Goal: Task Accomplishment & Management: Use online tool/utility

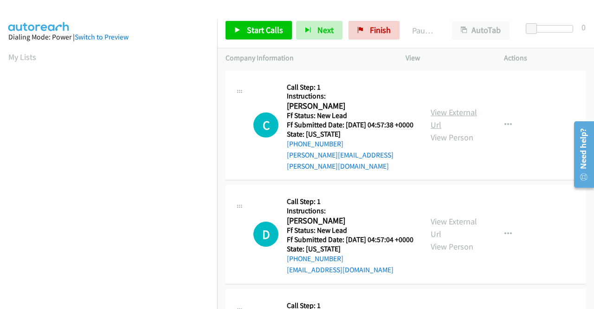
click at [444, 115] on link "View External Url" at bounding box center [454, 118] width 46 height 23
click at [458, 223] on link "View External Url" at bounding box center [454, 227] width 46 height 23
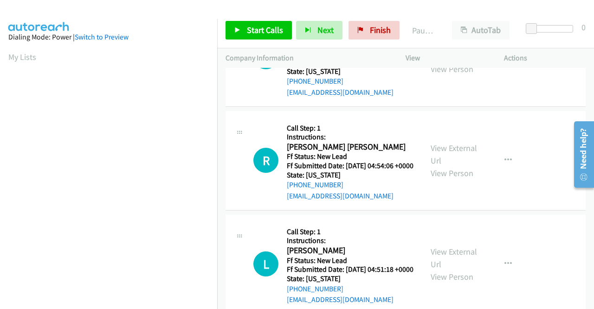
scroll to position [186, 0]
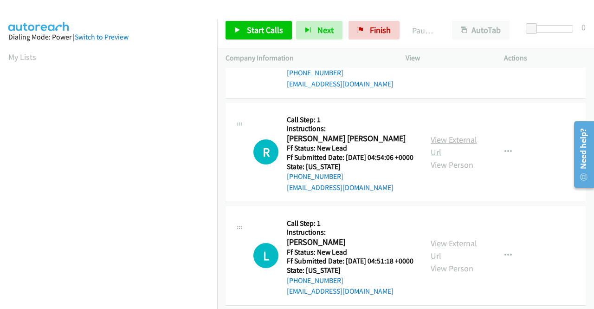
click at [443, 152] on link "View External Url" at bounding box center [454, 145] width 46 height 23
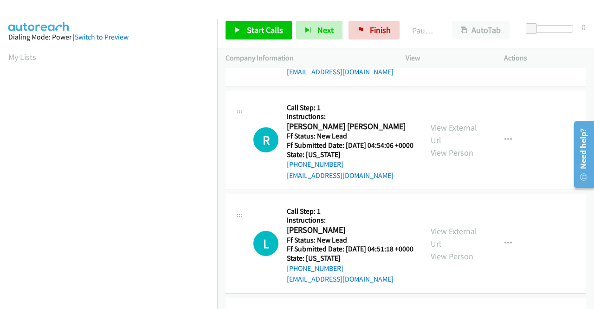
scroll to position [232, 0]
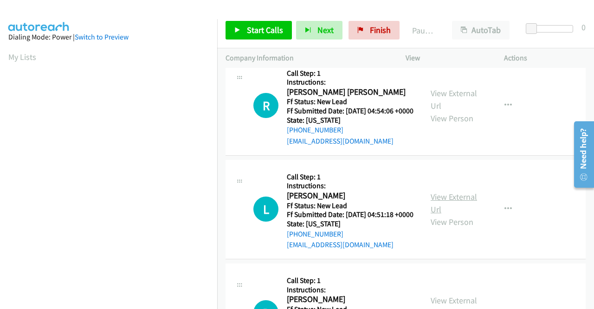
click at [436, 214] on link "View External Url" at bounding box center [454, 202] width 46 height 23
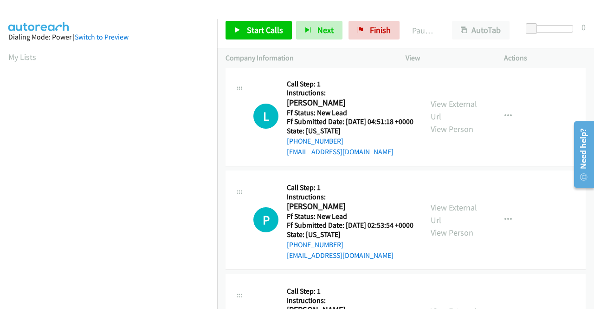
scroll to position [371, 0]
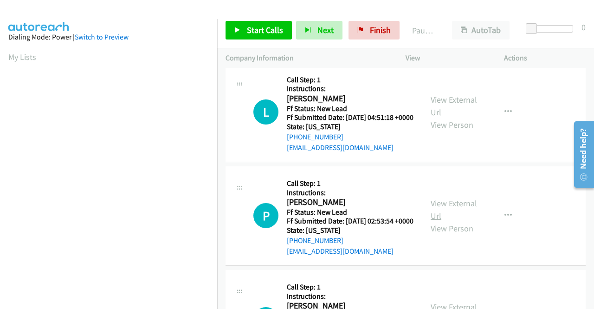
click at [447, 198] on link "View External Url" at bounding box center [454, 209] width 46 height 23
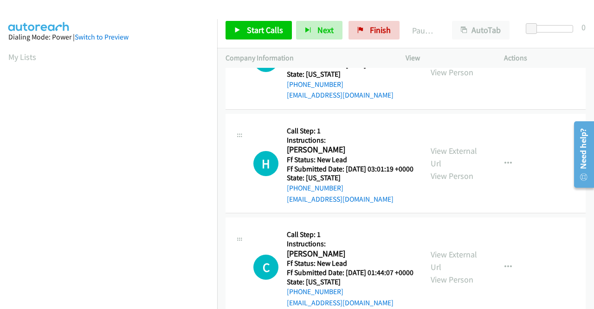
scroll to position [510, 0]
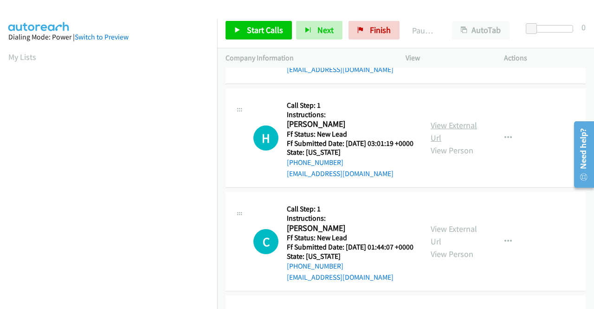
click at [444, 143] on link "View External Url" at bounding box center [454, 131] width 46 height 23
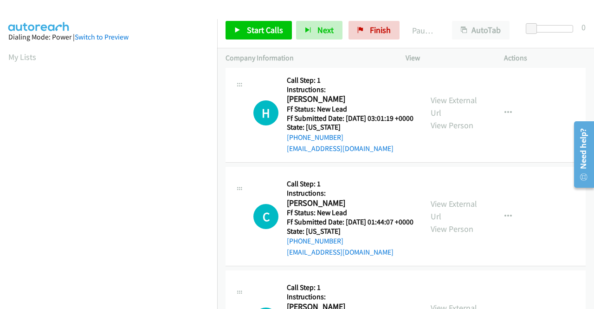
scroll to position [557, 0]
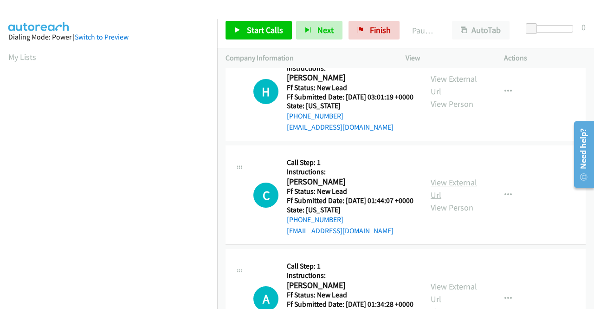
click at [431, 200] on link "View External Url" at bounding box center [454, 188] width 46 height 23
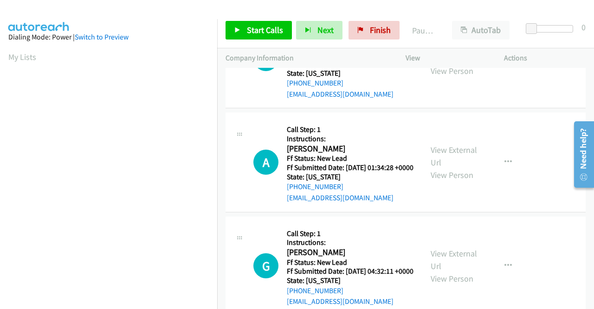
scroll to position [696, 0]
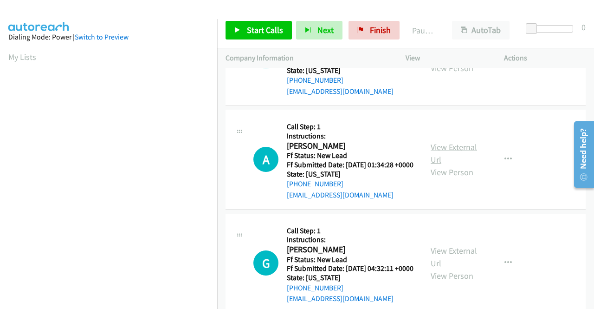
click at [440, 165] on link "View External Url" at bounding box center [454, 153] width 46 height 23
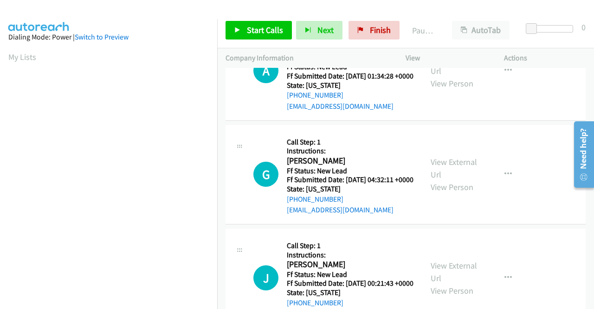
scroll to position [789, 0]
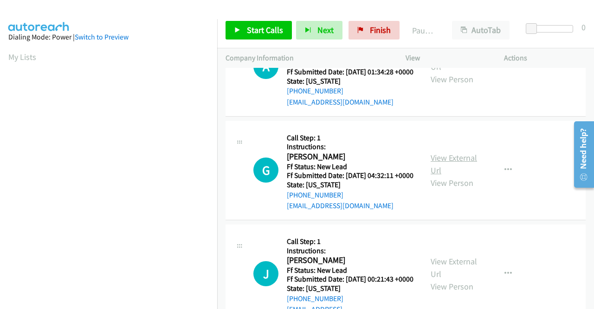
click at [443, 175] on link "View External Url" at bounding box center [454, 163] width 46 height 23
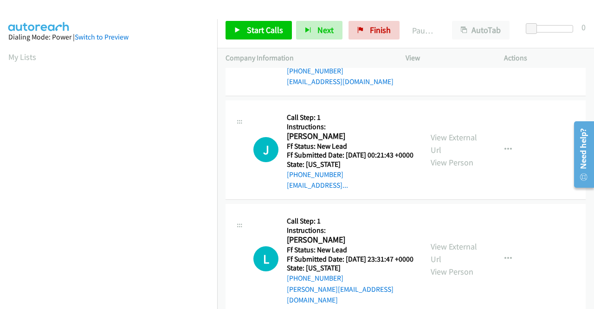
scroll to position [928, 0]
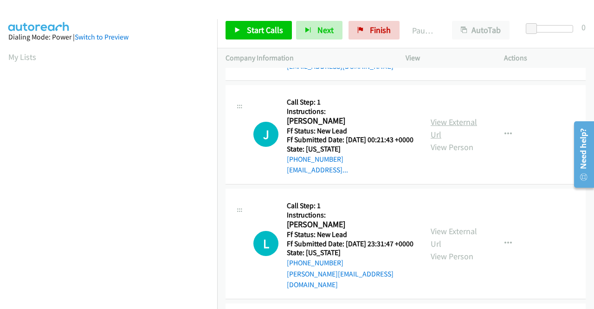
click at [461, 140] on link "View External Url" at bounding box center [454, 127] width 46 height 23
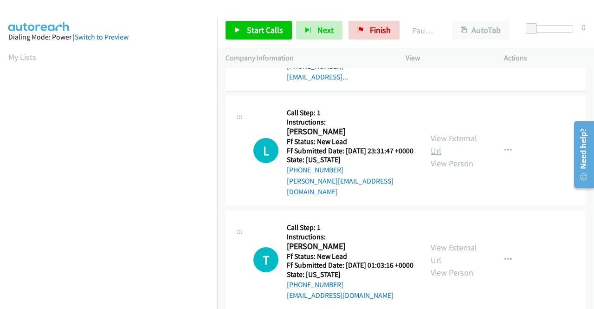
click at [443, 156] on link "View External Url" at bounding box center [454, 144] width 46 height 23
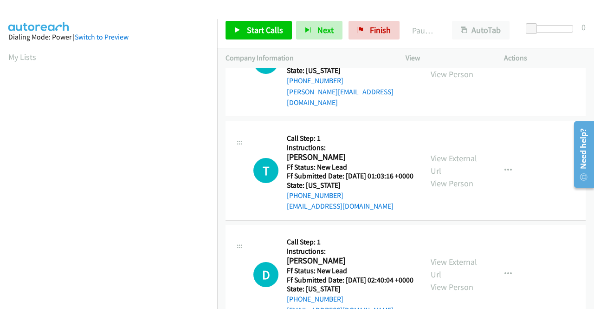
scroll to position [1114, 0]
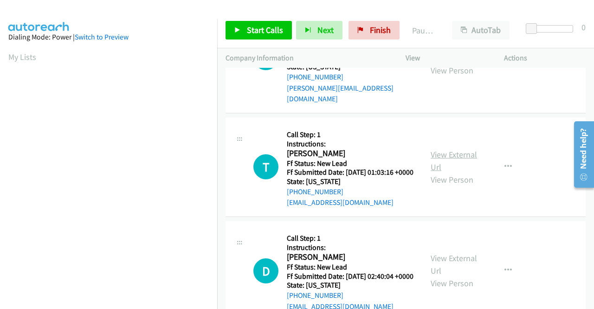
click at [459, 172] on link "View External Url" at bounding box center [454, 160] width 46 height 23
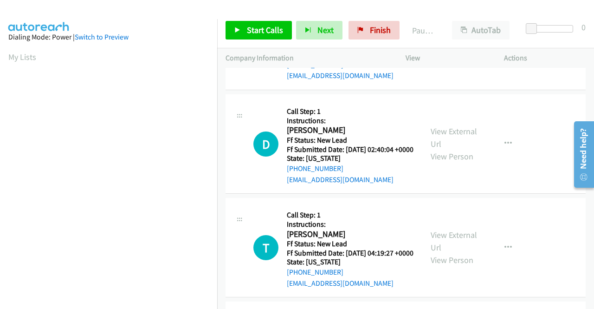
scroll to position [1253, 0]
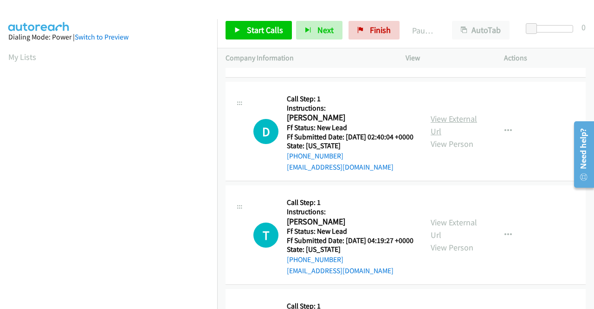
click at [451, 136] on link "View External Url" at bounding box center [454, 124] width 46 height 23
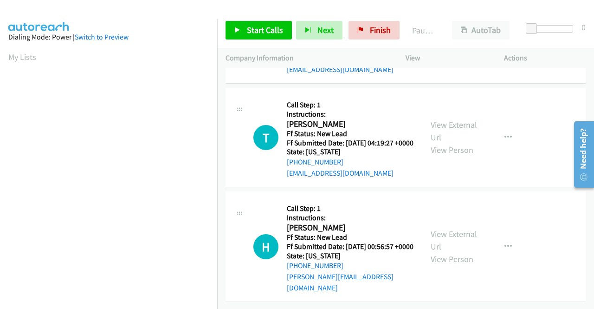
scroll to position [1392, 0]
click at [459, 182] on td "T Callback Scheduled Call Step: 1 Instructions: Tahano Pierre America/New_York …" at bounding box center [405, 137] width 377 height 103
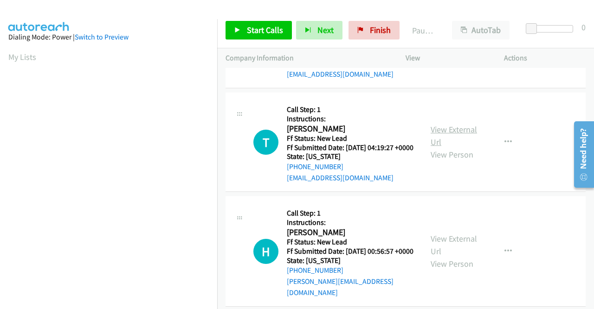
click at [444, 147] on link "View External Url" at bounding box center [454, 135] width 46 height 23
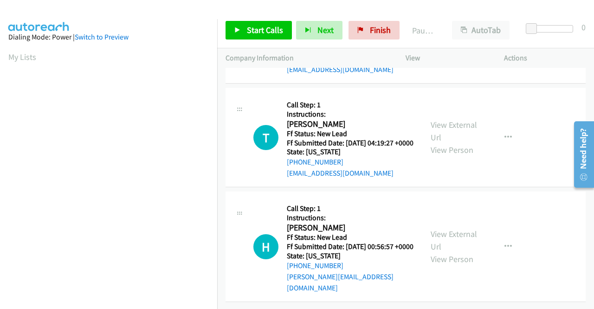
scroll to position [1459, 0]
click at [440, 229] on link "View External Url" at bounding box center [454, 239] width 46 height 23
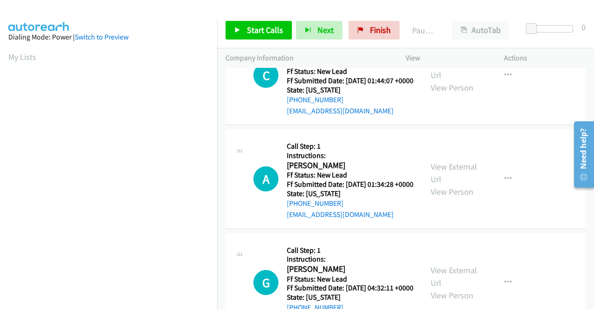
scroll to position [0, 0]
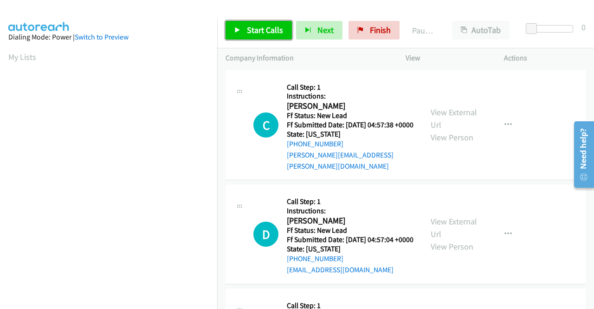
click at [265, 28] on span "Start Calls" at bounding box center [265, 30] width 36 height 11
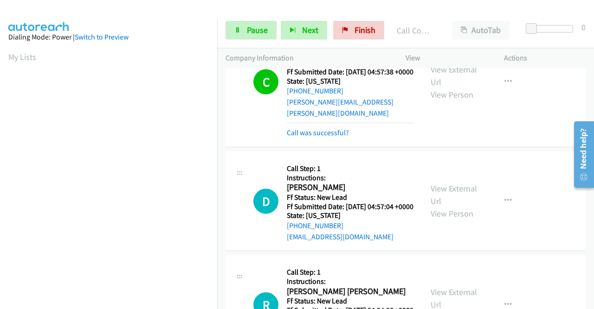
scroll to position [93, 0]
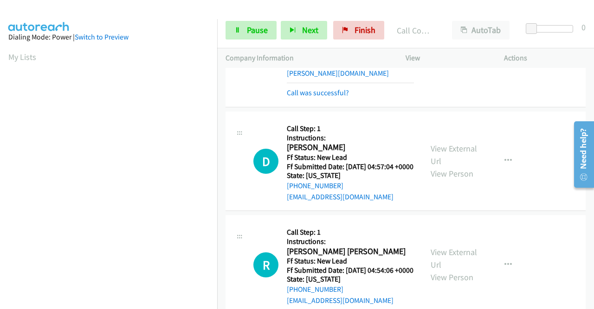
click at [251, 20] on div "Start Calls Pause Next Finish Call Completed AutoTab AutoTab 0" at bounding box center [405, 31] width 377 height 36
click at [247, 30] on span "Pause" at bounding box center [257, 30] width 21 height 11
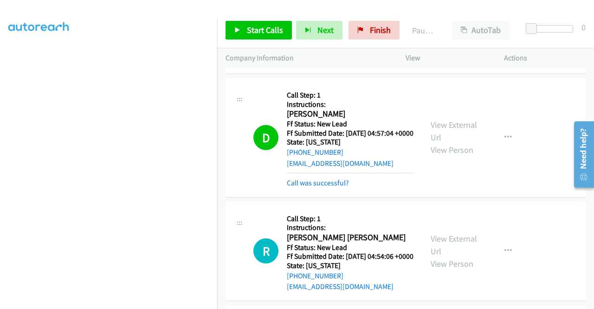
scroll to position [139, 0]
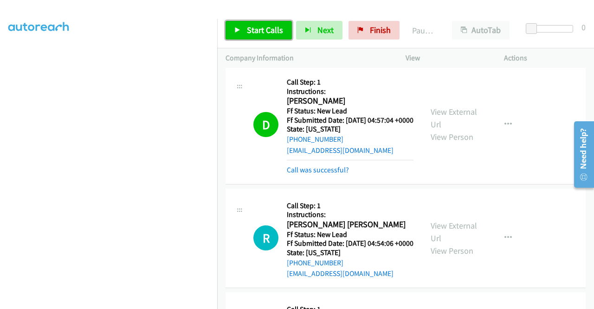
click at [263, 29] on span "Start Calls" at bounding box center [265, 30] width 36 height 11
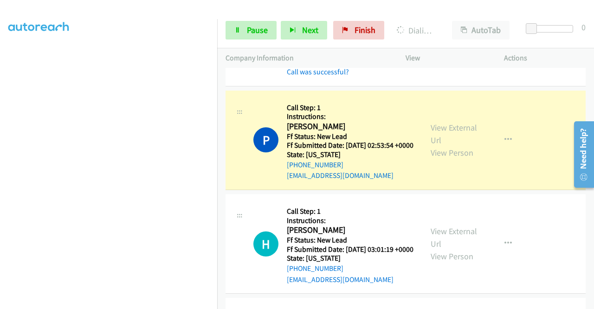
scroll to position [212, 0]
click at [259, 37] on link "Pause" at bounding box center [251, 30] width 51 height 19
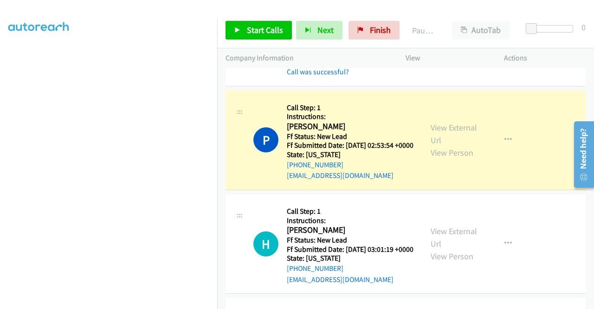
scroll to position [72, 0]
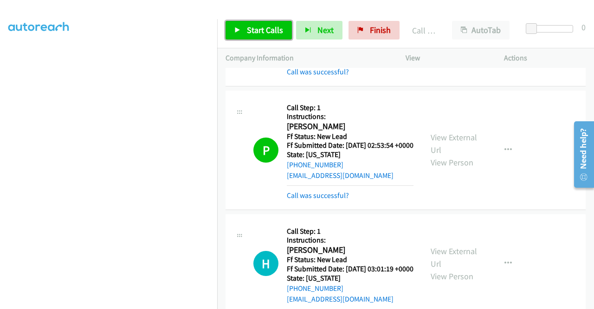
click at [275, 36] on link "Start Calls" at bounding box center [259, 30] width 66 height 19
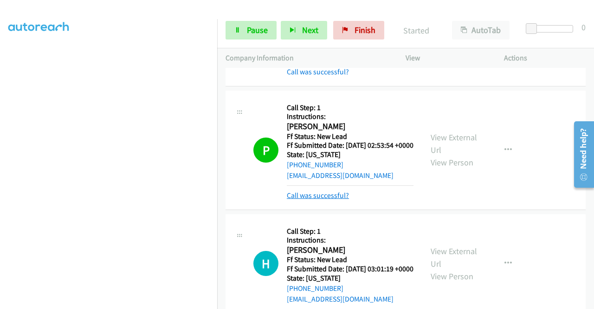
click at [327, 200] on link "Call was successful?" at bounding box center [318, 195] width 62 height 9
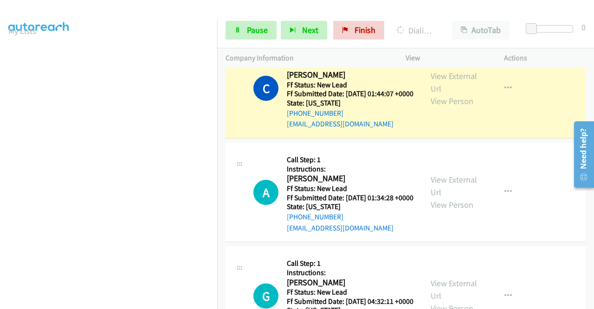
scroll to position [212, 0]
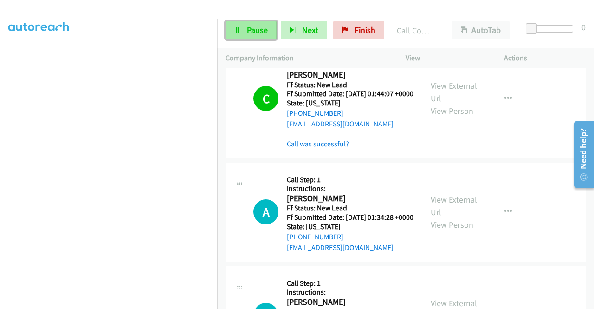
click at [256, 29] on span "Pause" at bounding box center [257, 30] width 21 height 11
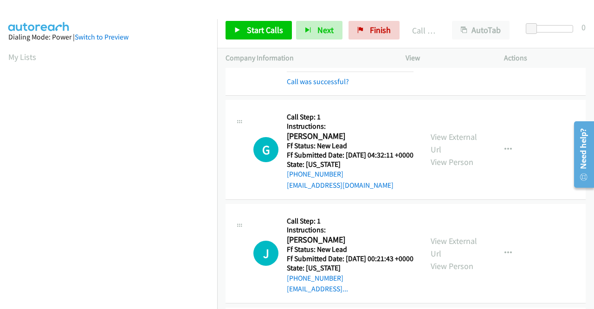
scroll to position [938, 0]
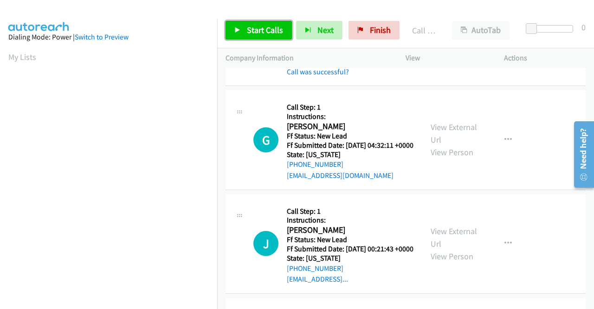
click at [283, 35] on link "Start Calls" at bounding box center [259, 30] width 66 height 19
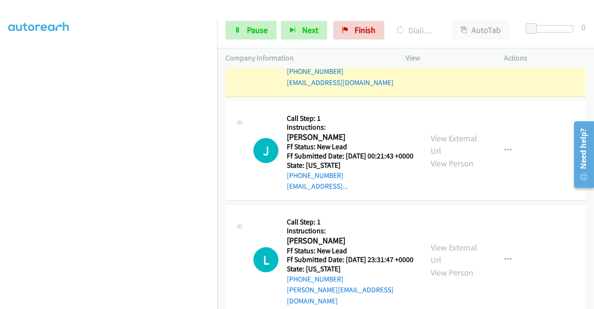
scroll to position [0, 0]
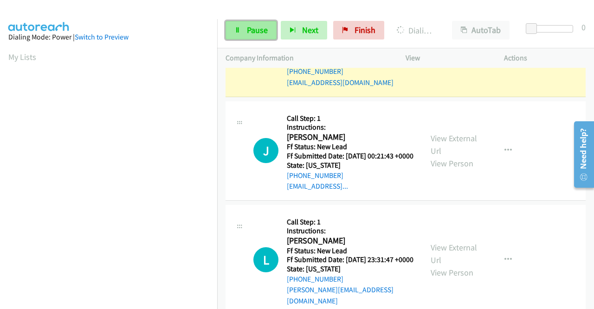
click at [262, 25] on span "Pause" at bounding box center [257, 30] width 21 height 11
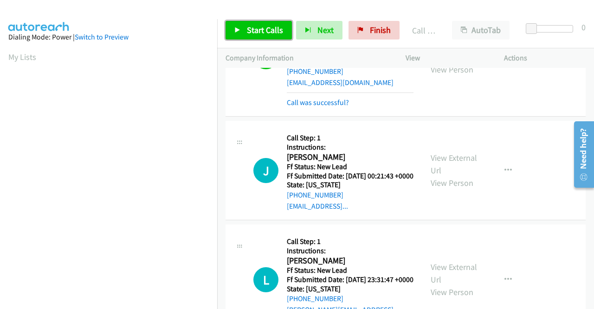
click at [278, 31] on span "Start Calls" at bounding box center [265, 30] width 36 height 11
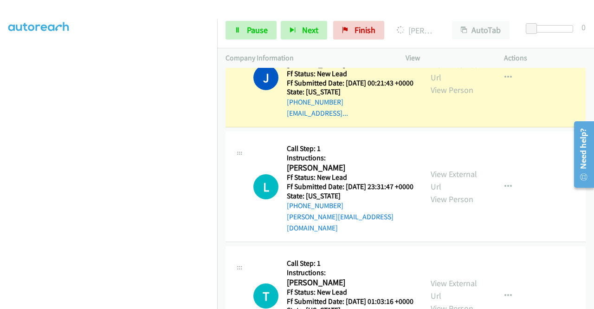
scroll to position [1170, 0]
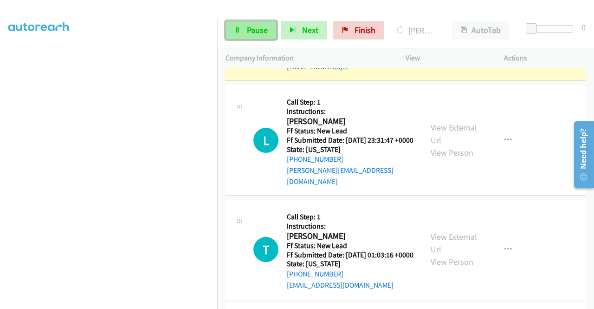
click at [264, 26] on span "Pause" at bounding box center [257, 30] width 21 height 11
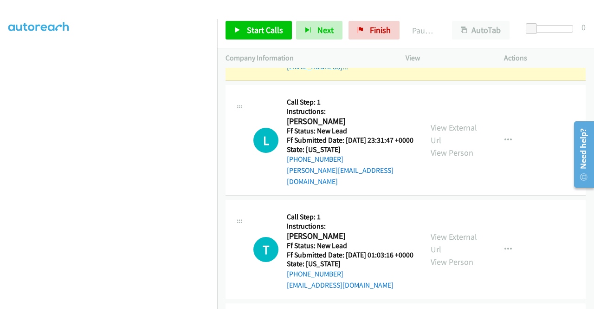
scroll to position [26, 0]
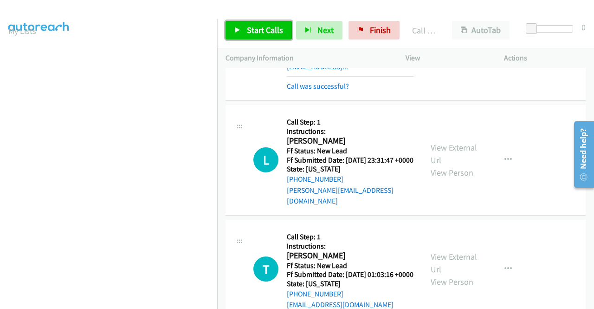
click at [244, 30] on link "Start Calls" at bounding box center [259, 30] width 66 height 19
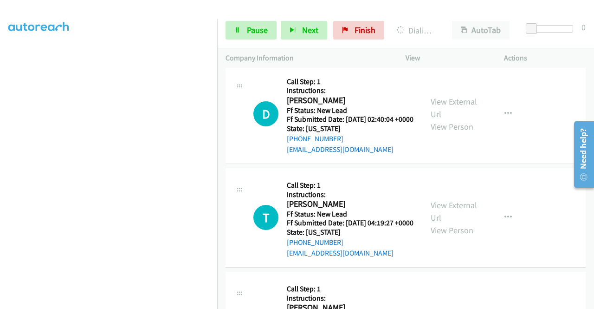
scroll to position [212, 0]
click at [257, 32] on span "Pause" at bounding box center [257, 30] width 21 height 11
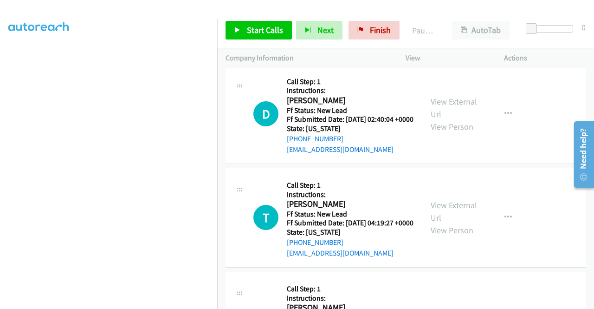
scroll to position [0, 0]
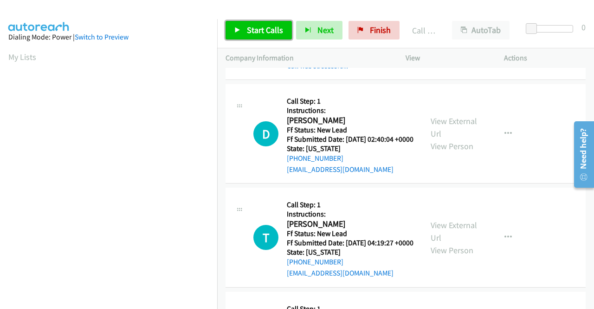
click at [284, 31] on link "Start Calls" at bounding box center [259, 30] width 66 height 19
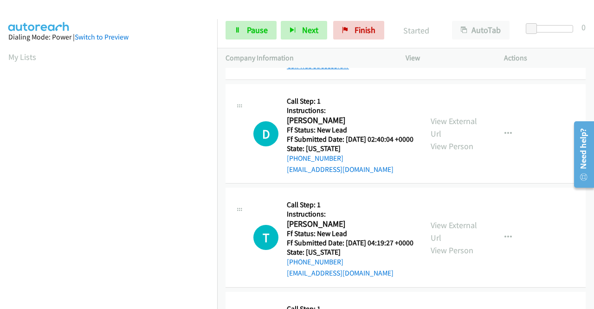
click at [312, 70] on link "Call was successful?" at bounding box center [318, 65] width 62 height 9
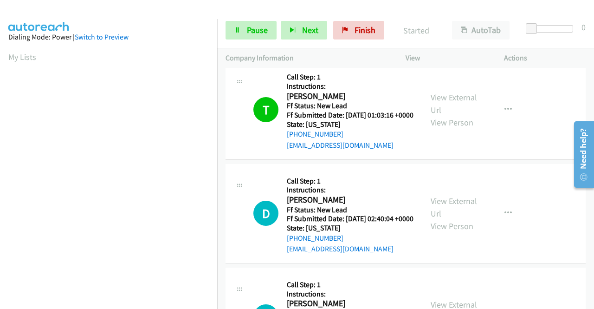
scroll to position [1309, 0]
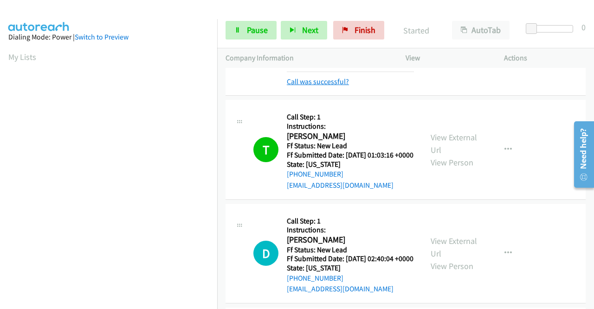
click at [326, 86] on link "Call was successful?" at bounding box center [318, 81] width 62 height 9
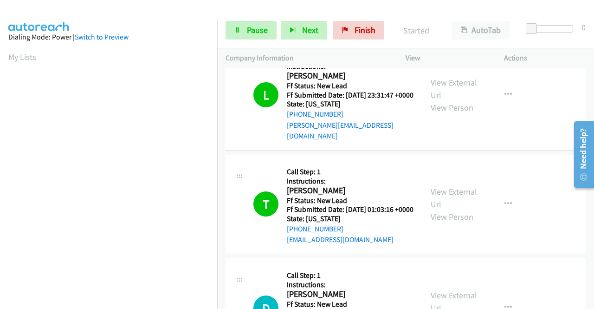
scroll to position [1216, 0]
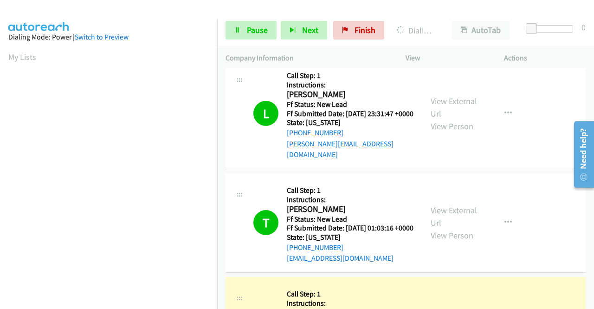
click at [330, 44] on link "Call was successful?" at bounding box center [318, 39] width 62 height 9
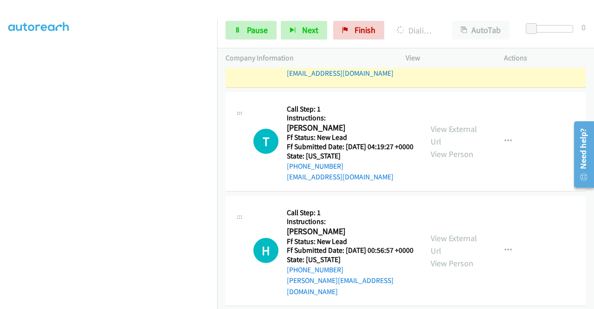
scroll to position [0, 0]
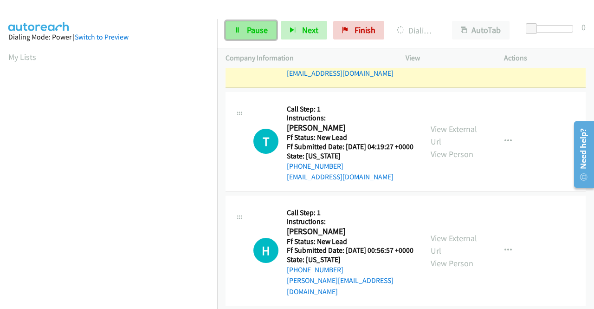
click at [251, 29] on span "Pause" at bounding box center [257, 30] width 21 height 11
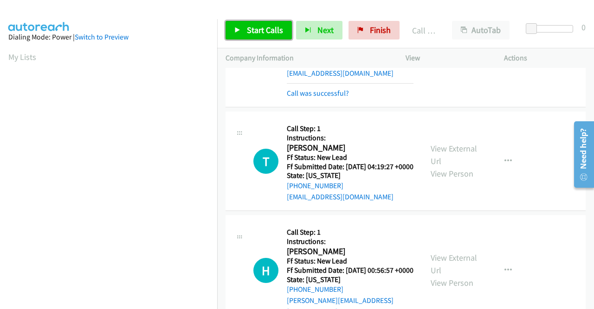
click at [277, 33] on span "Start Calls" at bounding box center [265, 30] width 36 height 11
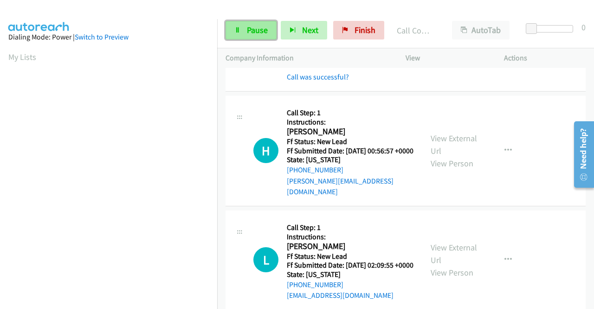
click at [259, 28] on span "Pause" at bounding box center [257, 30] width 21 height 11
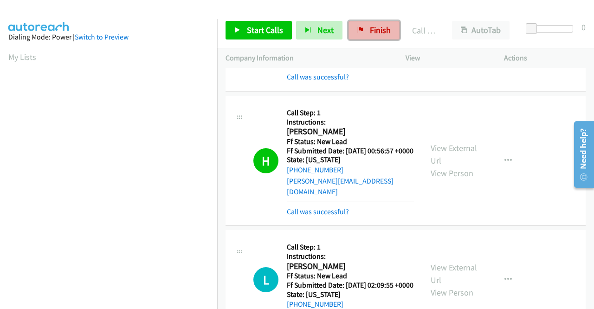
click at [374, 25] on span "Finish" at bounding box center [380, 30] width 21 height 11
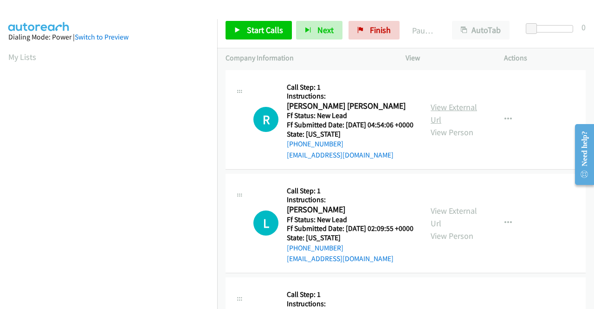
click at [453, 115] on link "View External Url" at bounding box center [454, 113] width 46 height 23
click at [435, 220] on link "View External Url" at bounding box center [454, 216] width 46 height 23
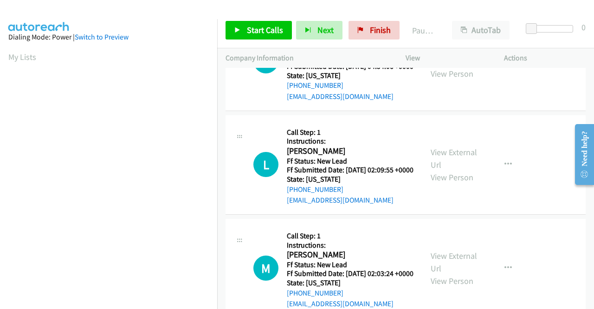
scroll to position [93, 0]
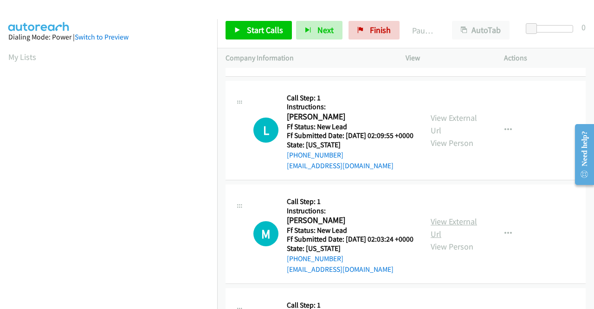
click at [443, 239] on link "View External Url" at bounding box center [454, 227] width 46 height 23
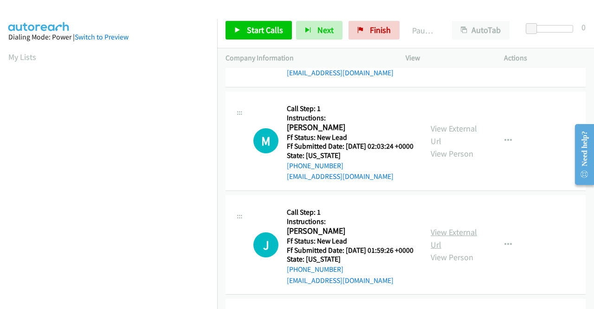
click at [449, 250] on link "View External Url" at bounding box center [454, 237] width 46 height 23
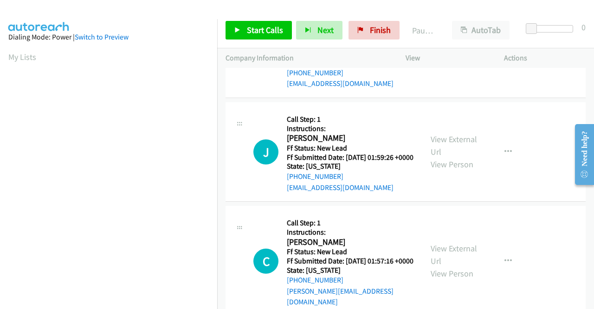
scroll to position [325, 0]
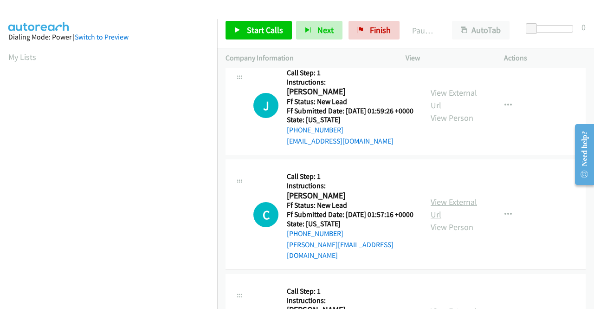
click at [437, 219] on link "View External Url" at bounding box center [454, 207] width 46 height 23
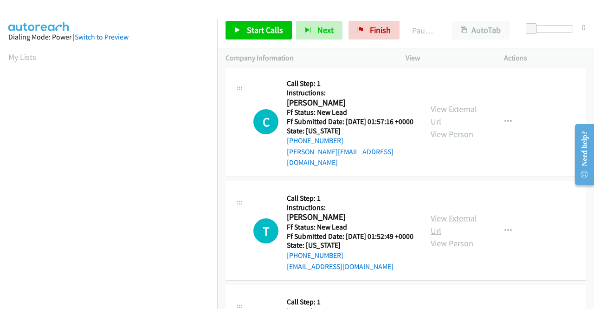
click at [433, 236] on link "View External Url" at bounding box center [454, 224] width 46 height 23
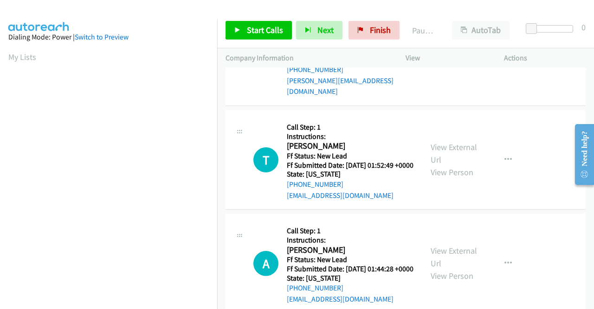
scroll to position [557, 0]
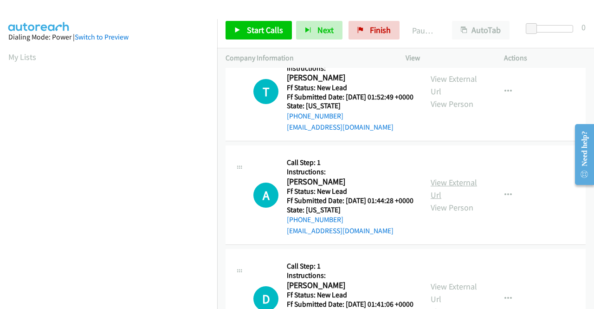
click at [442, 200] on link "View External Url" at bounding box center [454, 188] width 46 height 23
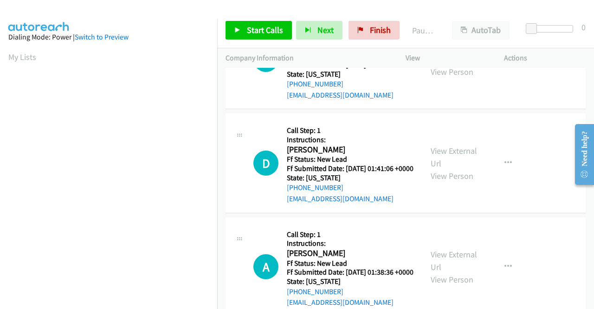
scroll to position [696, 0]
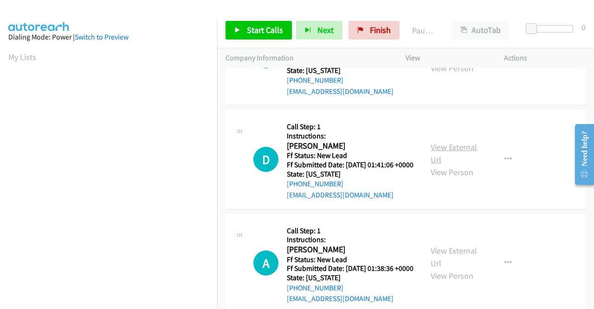
click at [434, 165] on link "View External Url" at bounding box center [454, 153] width 46 height 23
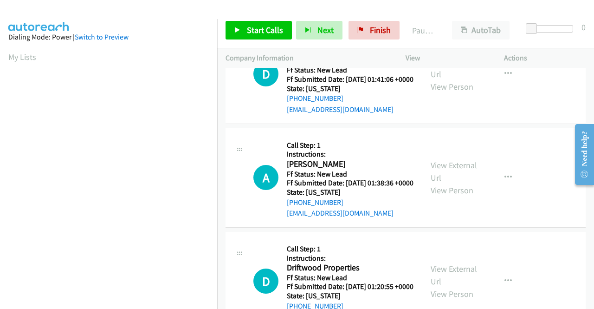
scroll to position [789, 0]
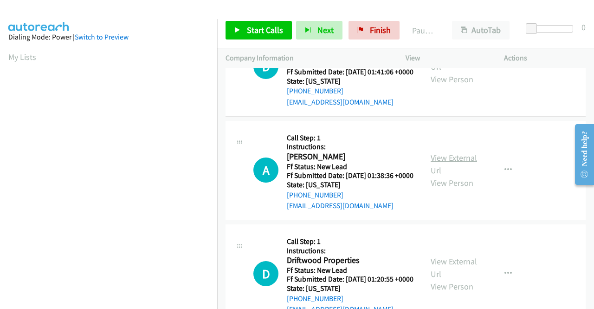
click at [437, 175] on link "View External Url" at bounding box center [454, 163] width 46 height 23
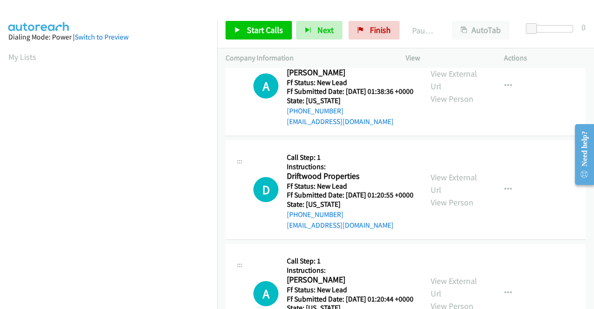
scroll to position [882, 0]
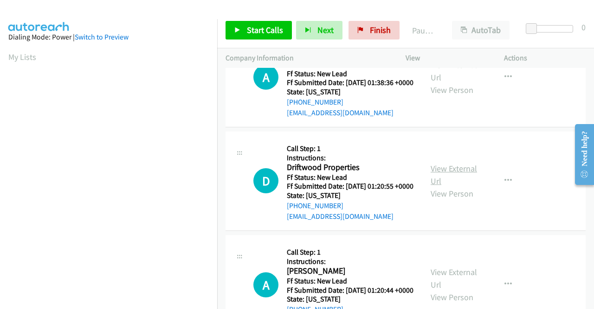
click at [446, 186] on link "View External Url" at bounding box center [454, 174] width 46 height 23
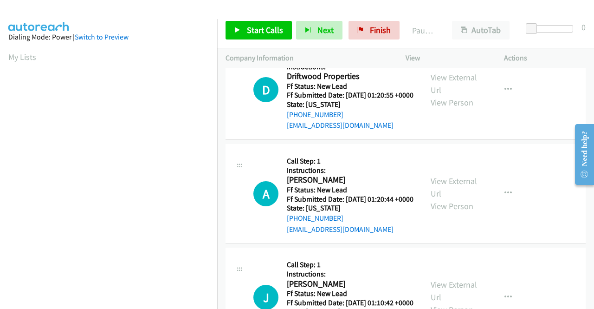
scroll to position [974, 0]
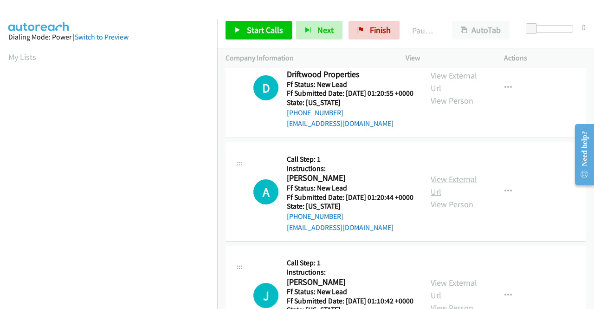
click at [443, 197] on link "View External Url" at bounding box center [454, 185] width 46 height 23
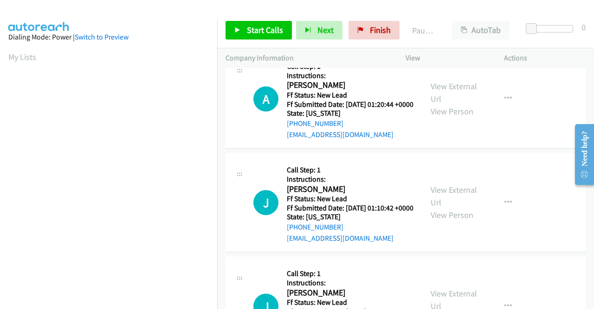
scroll to position [1114, 0]
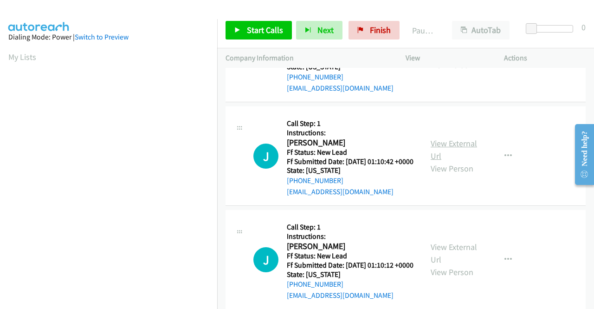
click at [439, 161] on link "View External Url" at bounding box center [454, 149] width 46 height 23
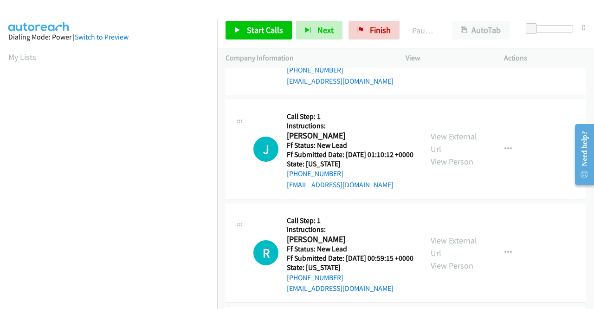
scroll to position [1253, 0]
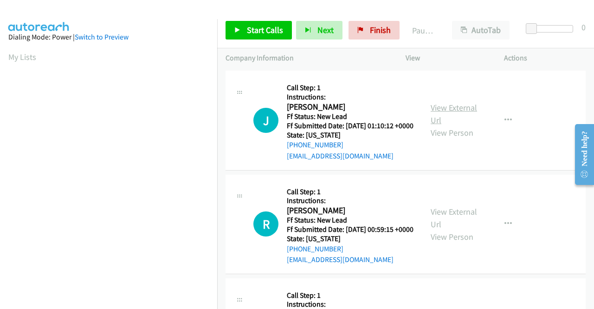
click at [450, 125] on link "View External Url" at bounding box center [454, 113] width 46 height 23
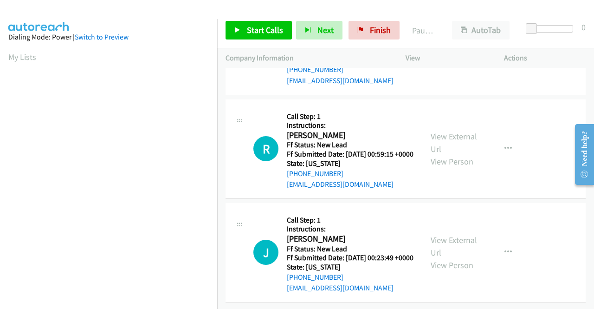
scroll to position [1392, 0]
click at [438, 154] on link "View External Url" at bounding box center [454, 142] width 46 height 23
click at [437, 234] on link "View External Url" at bounding box center [454, 245] width 46 height 23
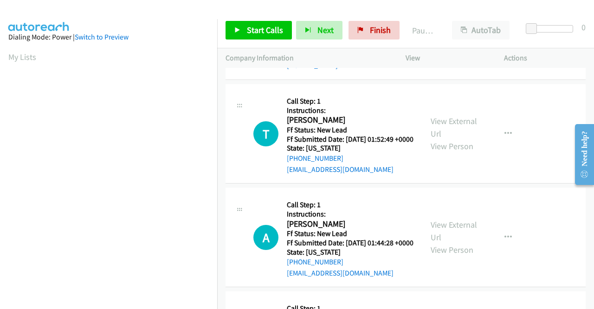
scroll to position [0, 0]
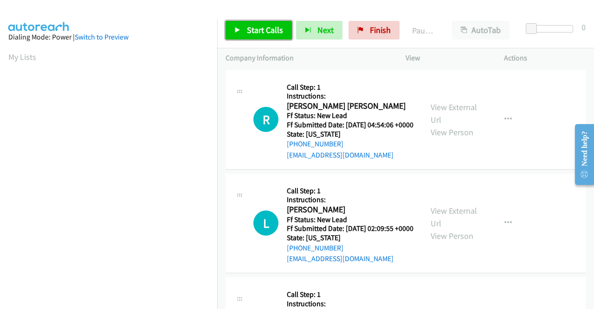
click at [252, 25] on span "Start Calls" at bounding box center [265, 30] width 36 height 11
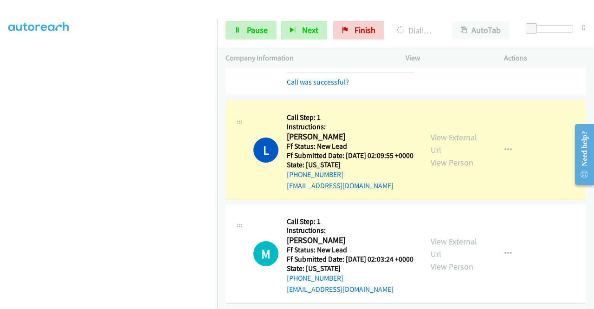
scroll to position [139, 0]
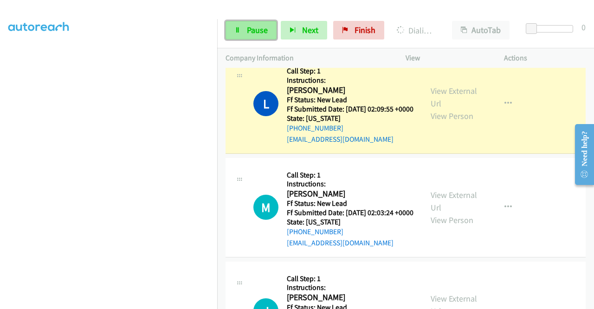
click at [248, 38] on link "Pause" at bounding box center [251, 30] width 51 height 19
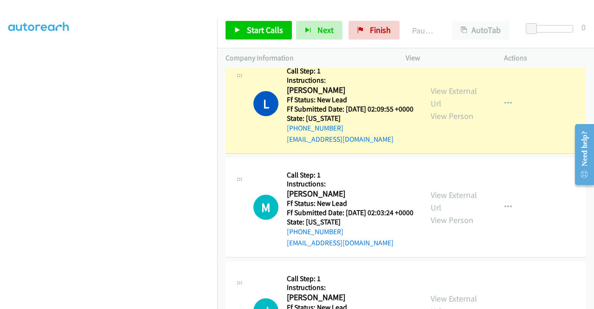
scroll to position [26, 0]
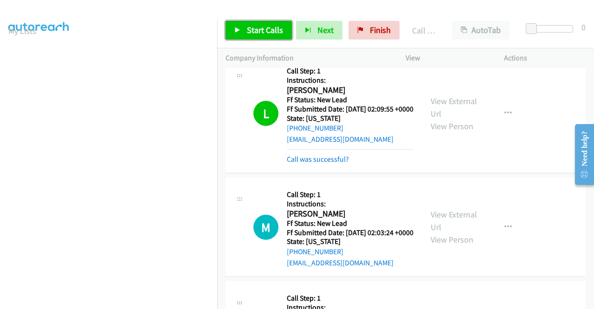
click at [257, 36] on link "Start Calls" at bounding box center [259, 30] width 66 height 19
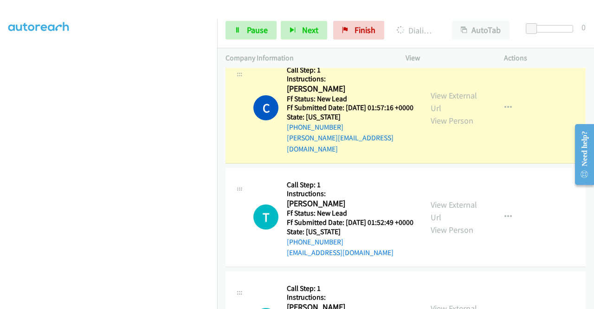
scroll to position [0, 0]
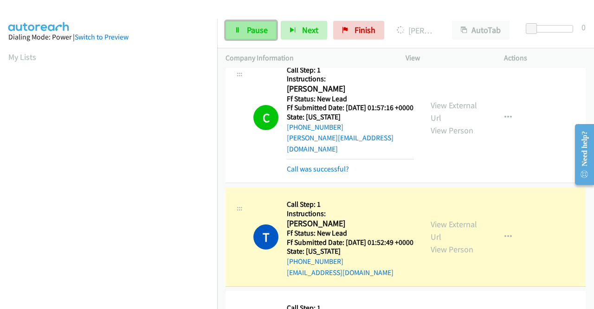
click at [257, 30] on span "Pause" at bounding box center [257, 30] width 21 height 11
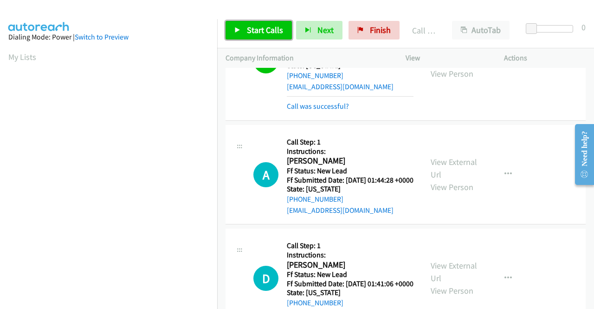
click at [245, 31] on link "Start Calls" at bounding box center [259, 30] width 66 height 19
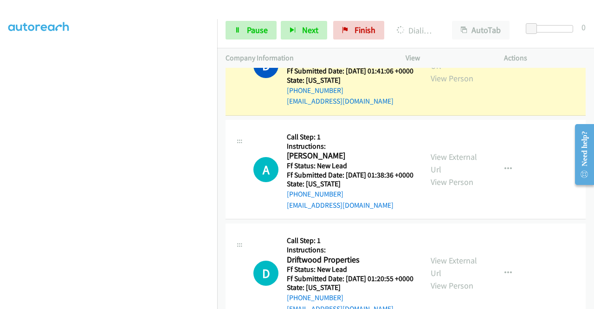
scroll to position [212, 0]
click at [252, 26] on span "Pause" at bounding box center [257, 30] width 21 height 11
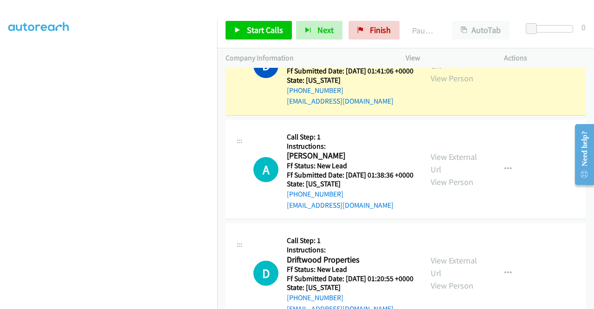
scroll to position [0, 0]
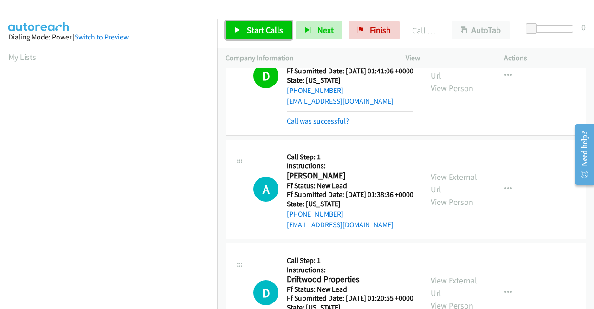
click at [258, 37] on link "Start Calls" at bounding box center [259, 30] width 66 height 19
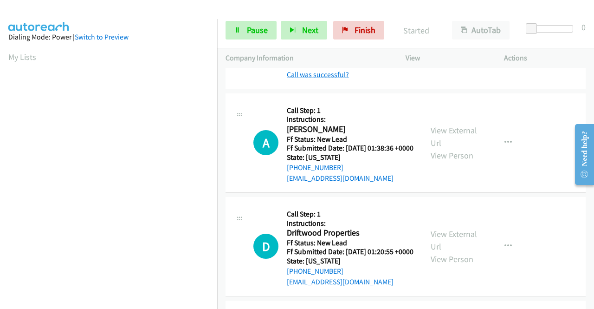
click at [347, 79] on link "Call was successful?" at bounding box center [318, 74] width 62 height 9
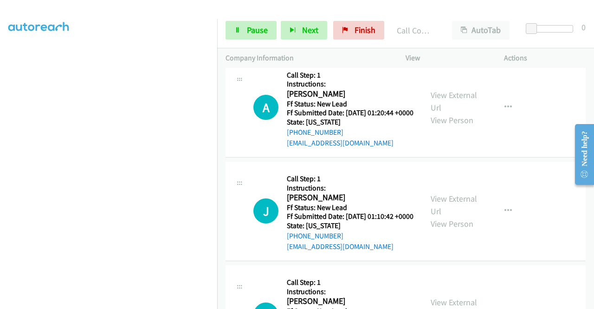
scroll to position [1243, 0]
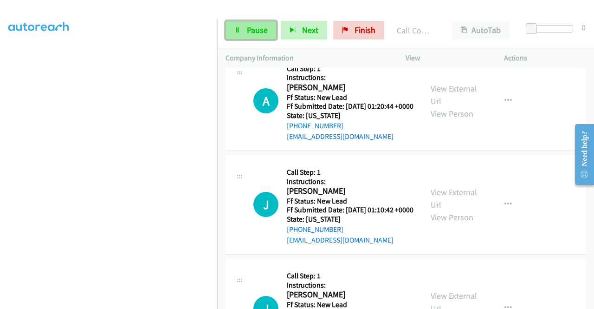
click at [258, 26] on span "Pause" at bounding box center [257, 30] width 21 height 11
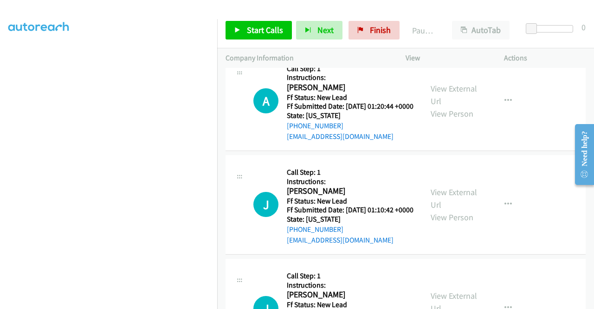
scroll to position [0, 0]
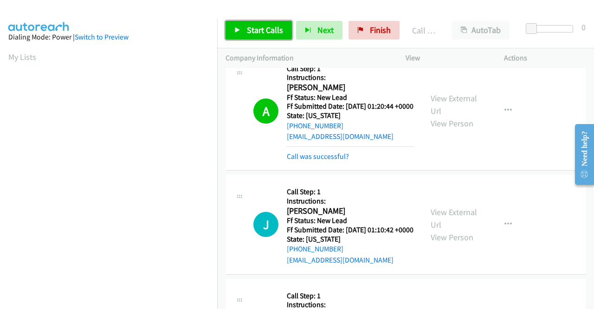
click at [264, 31] on span "Start Calls" at bounding box center [265, 30] width 36 height 11
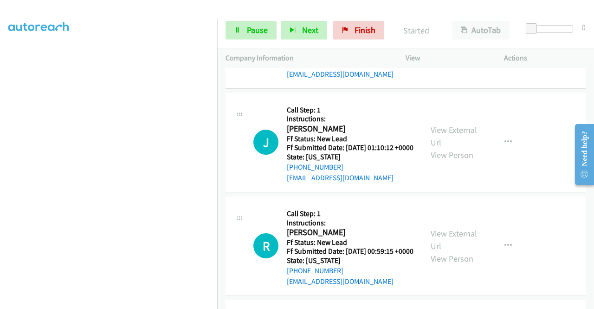
scroll to position [212, 0]
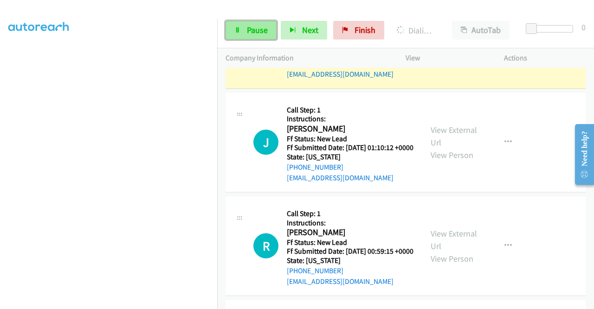
click at [256, 32] on span "Pause" at bounding box center [257, 30] width 21 height 11
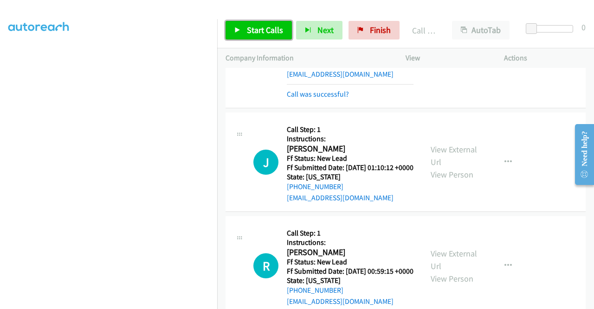
click at [268, 28] on span "Start Calls" at bounding box center [265, 30] width 36 height 11
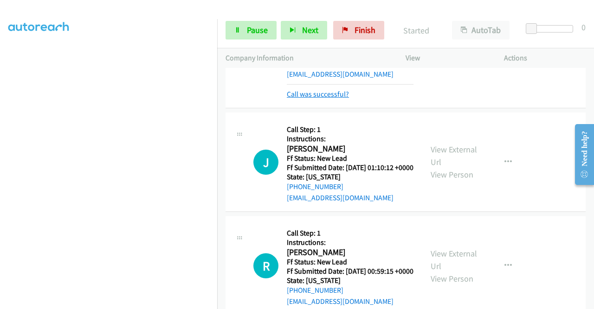
click at [338, 98] on link "Call was successful?" at bounding box center [318, 94] width 62 height 9
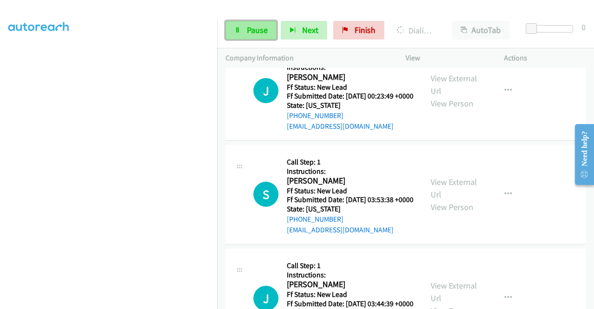
click at [266, 34] on span "Pause" at bounding box center [257, 30] width 21 height 11
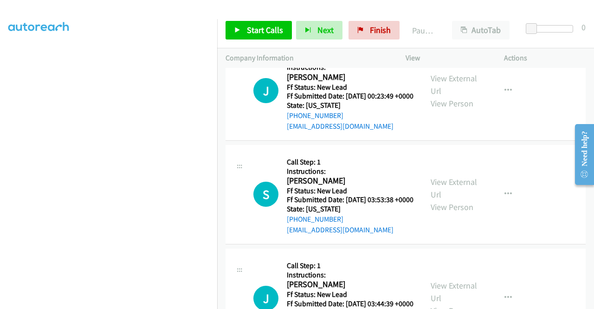
scroll to position [0, 0]
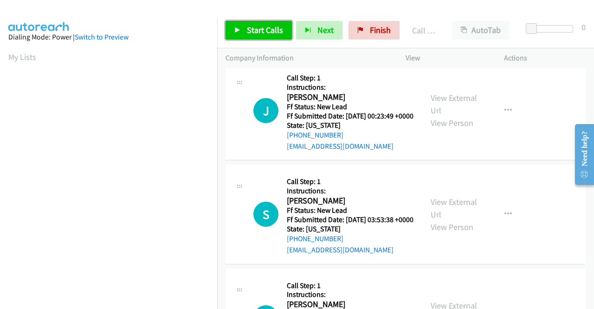
click at [281, 25] on span "Start Calls" at bounding box center [265, 30] width 36 height 11
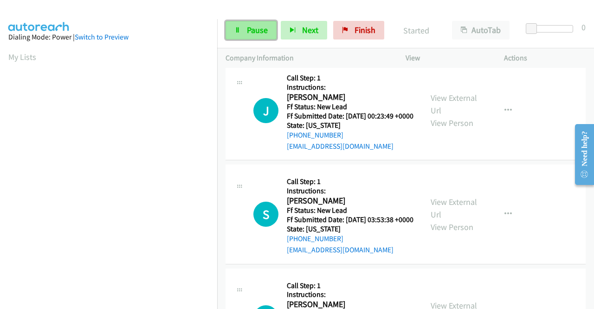
click at [271, 30] on link "Pause" at bounding box center [251, 30] width 51 height 19
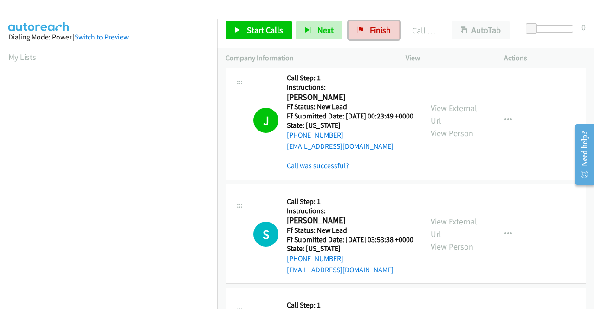
drag, startPoint x: 371, startPoint y: 33, endPoint x: 338, endPoint y: 46, distance: 35.4
click at [371, 33] on span "Finish" at bounding box center [380, 30] width 21 height 11
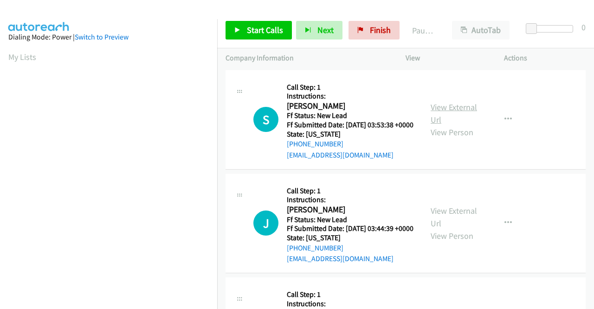
click at [452, 112] on link "View External Url" at bounding box center [454, 113] width 46 height 23
click at [465, 227] on link "View External Url" at bounding box center [454, 216] width 46 height 23
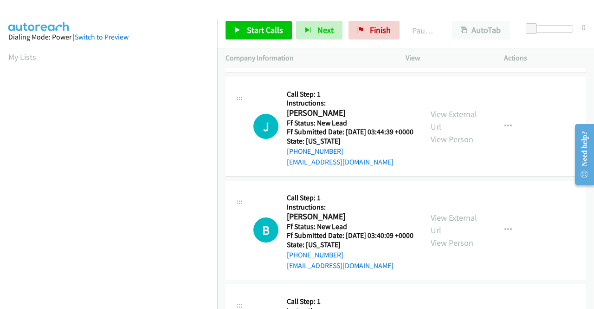
scroll to position [139, 0]
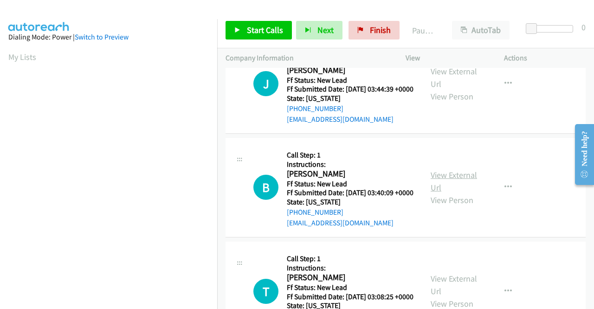
click at [435, 193] on link "View External Url" at bounding box center [454, 180] width 46 height 23
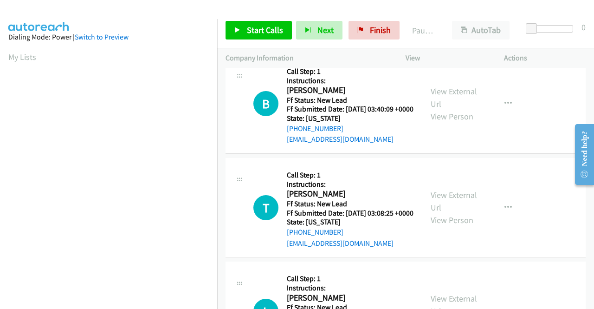
scroll to position [232, 0]
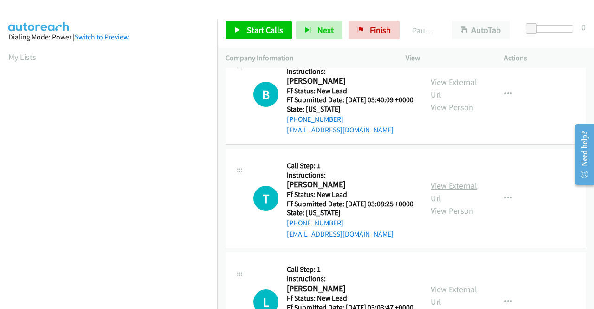
click at [450, 203] on link "View External Url" at bounding box center [454, 191] width 46 height 23
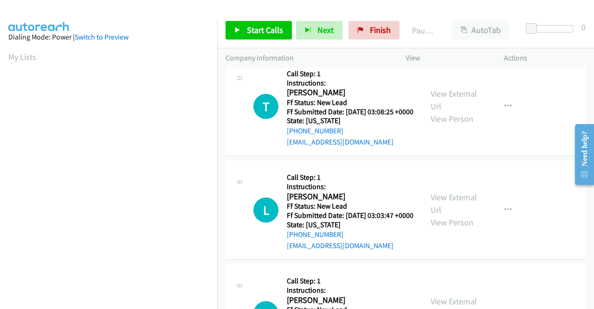
scroll to position [325, 0]
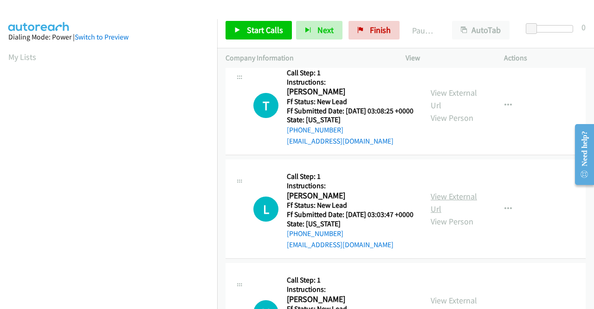
click at [447, 214] on link "View External Url" at bounding box center [454, 202] width 46 height 23
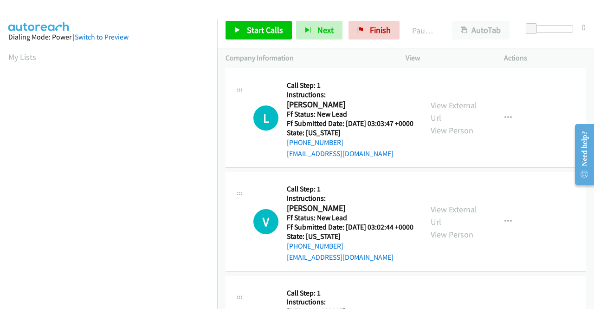
scroll to position [464, 0]
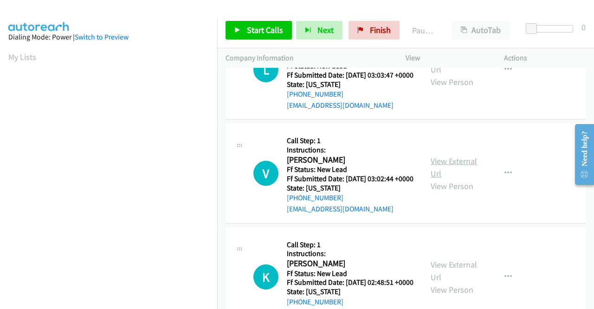
click at [440, 179] on link "View External Url" at bounding box center [454, 166] width 46 height 23
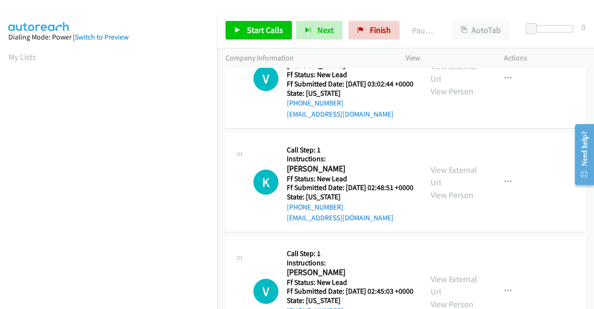
scroll to position [603, 0]
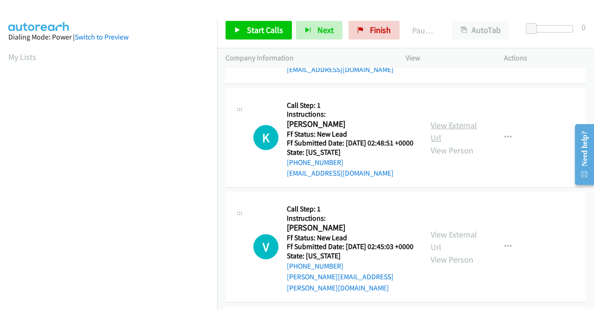
click at [464, 143] on link "View External Url" at bounding box center [454, 131] width 46 height 23
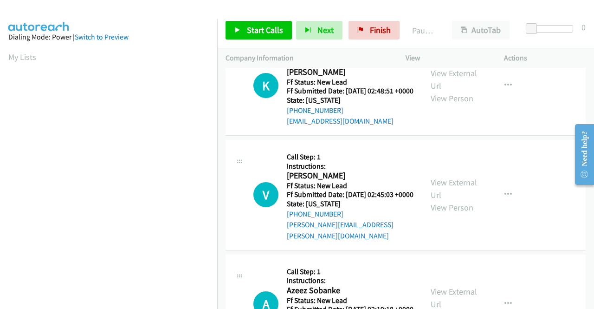
scroll to position [696, 0]
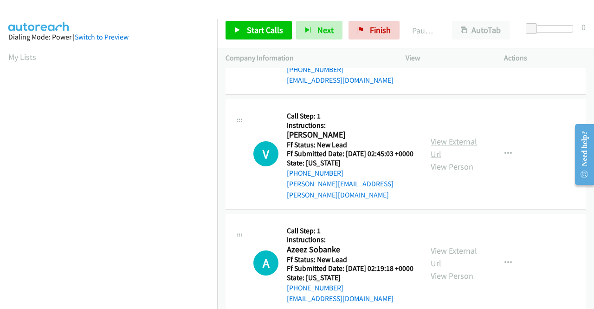
click at [468, 159] on link "View External Url" at bounding box center [454, 147] width 46 height 23
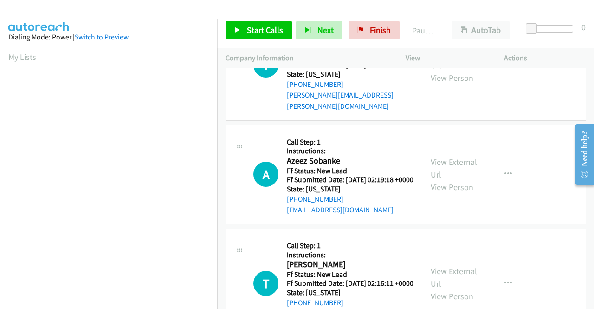
scroll to position [789, 0]
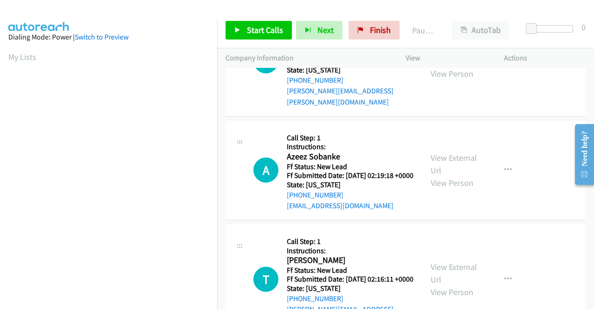
click at [461, 189] on div "View External Url View Person" at bounding box center [455, 170] width 48 height 38
click at [461, 175] on link "View External Url" at bounding box center [454, 163] width 46 height 23
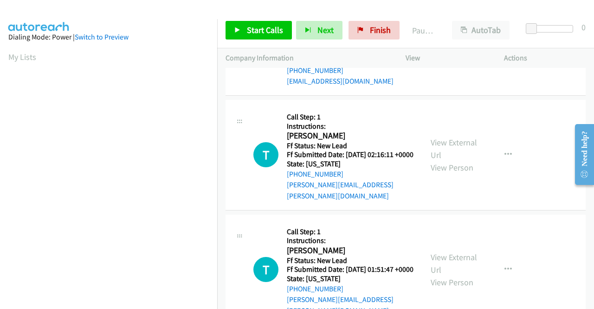
scroll to position [928, 0]
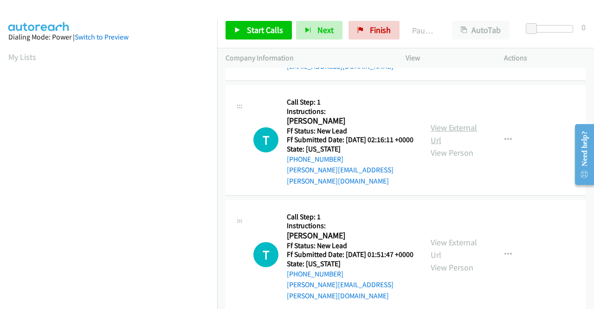
click at [432, 145] on link "View External Url" at bounding box center [454, 133] width 46 height 23
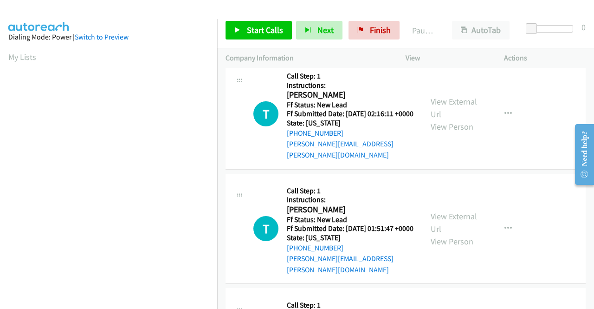
scroll to position [974, 0]
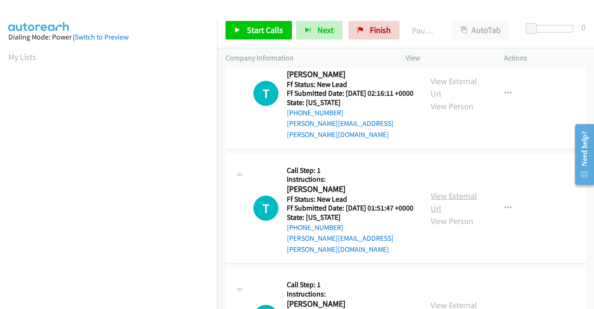
click at [434, 213] on link "View External Url" at bounding box center [454, 201] width 46 height 23
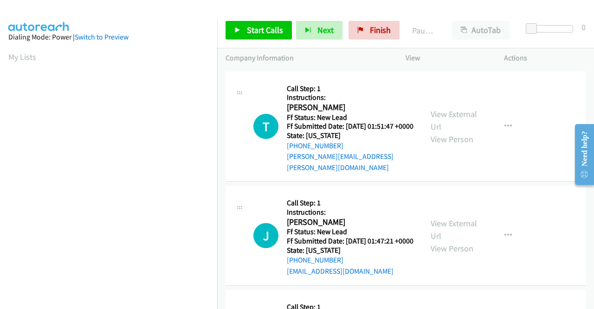
scroll to position [1067, 0]
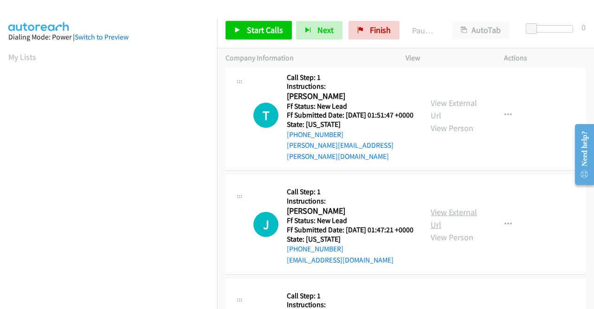
click at [449, 230] on link "View External Url" at bounding box center [454, 217] width 46 height 23
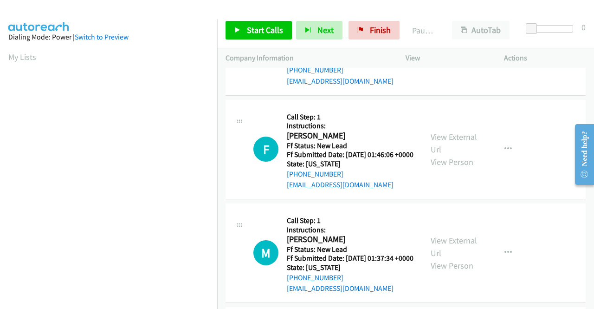
scroll to position [1253, 0]
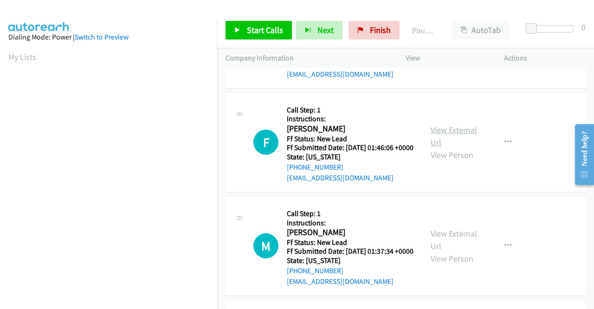
click at [447, 148] on link "View External Url" at bounding box center [454, 135] width 46 height 23
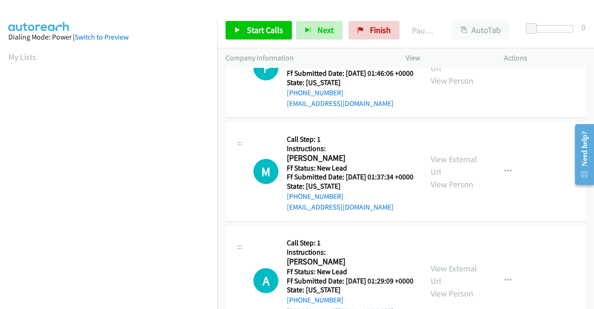
scroll to position [1346, 0]
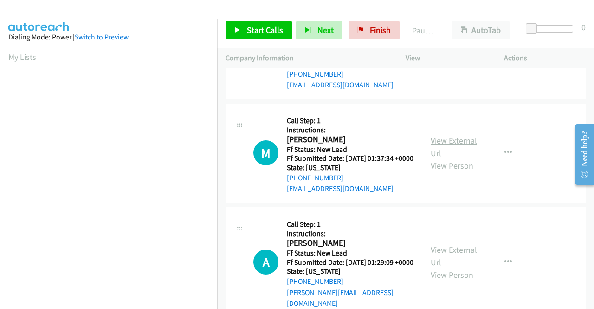
click at [443, 158] on link "View External Url" at bounding box center [454, 146] width 46 height 23
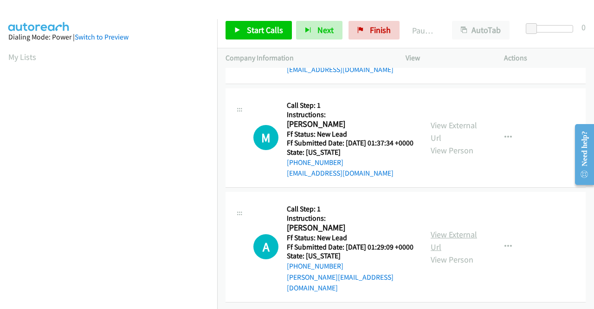
scroll to position [1459, 0]
click at [443, 231] on link "View External Url" at bounding box center [454, 240] width 46 height 23
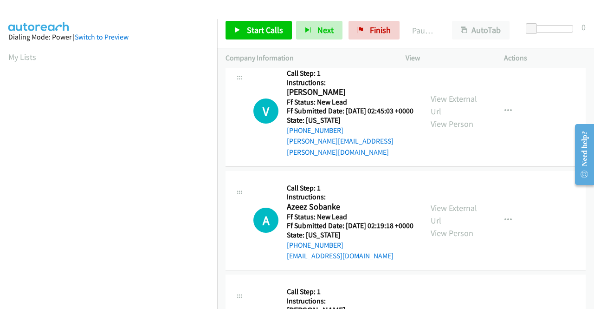
scroll to position [0, 0]
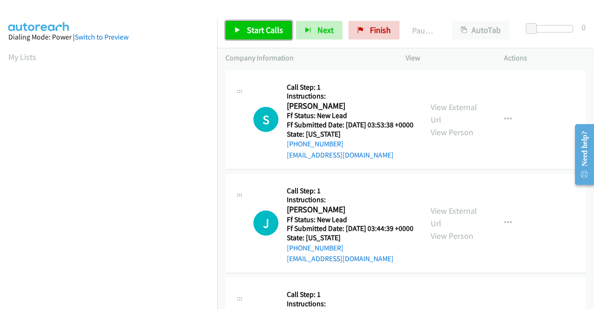
click at [276, 25] on span "Start Calls" at bounding box center [265, 30] width 36 height 11
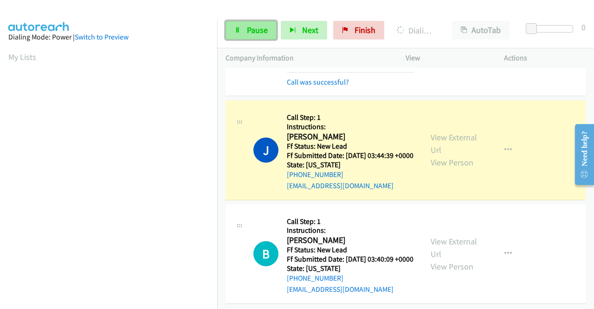
click at [266, 32] on span "Pause" at bounding box center [257, 30] width 21 height 11
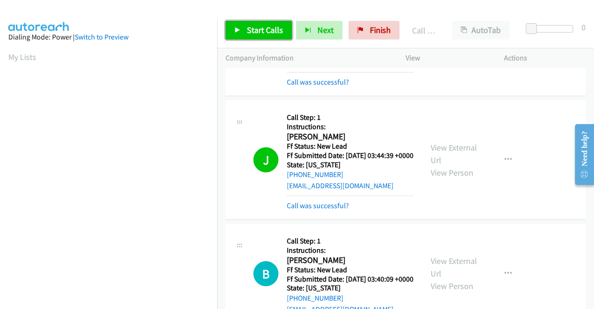
click at [267, 32] on span "Start Calls" at bounding box center [265, 30] width 36 height 11
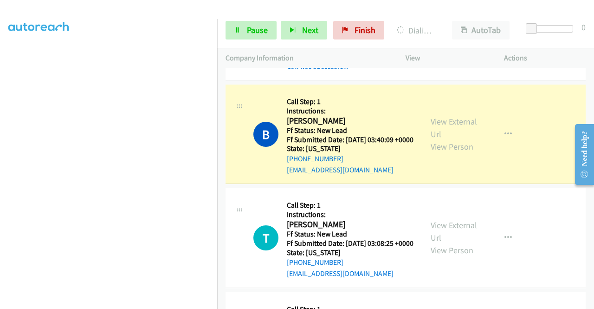
scroll to position [212, 0]
click at [258, 37] on link "Pause" at bounding box center [251, 30] width 51 height 19
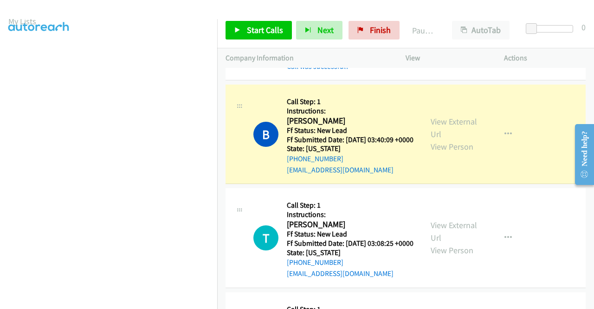
scroll to position [0, 0]
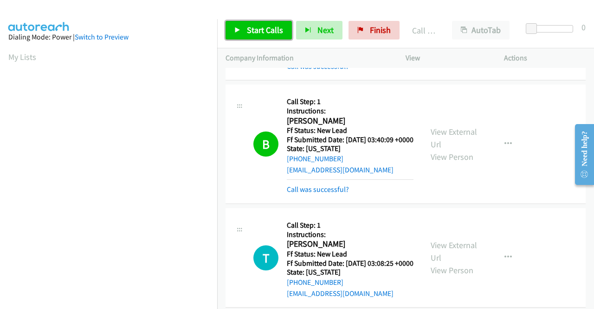
click at [252, 27] on span "Start Calls" at bounding box center [265, 30] width 36 height 11
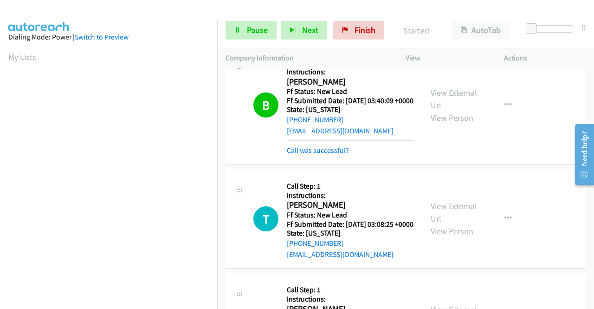
scroll to position [325, 0]
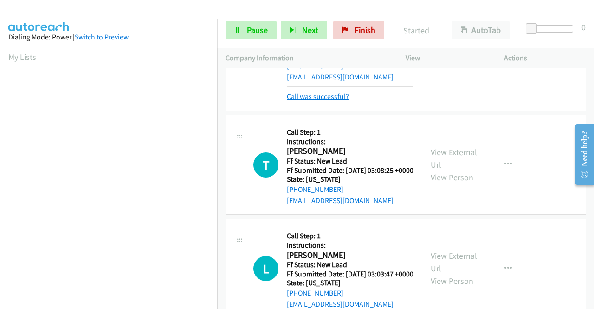
click at [340, 101] on link "Call was successful?" at bounding box center [318, 96] width 62 height 9
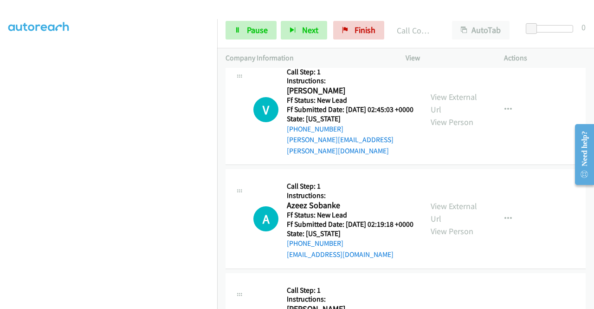
scroll to position [871, 0]
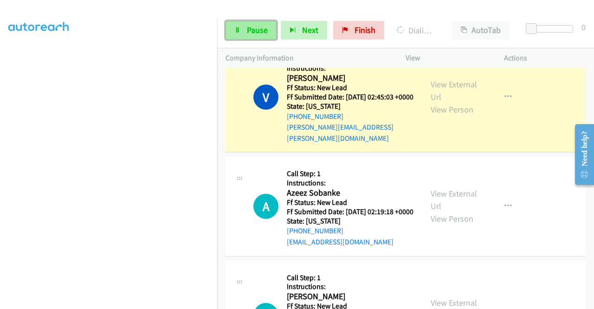
click at [257, 30] on span "Pause" at bounding box center [257, 30] width 21 height 11
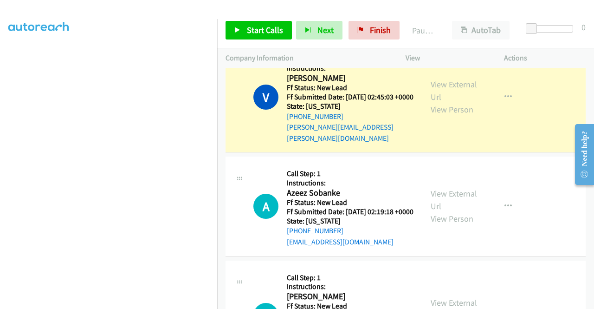
scroll to position [26, 0]
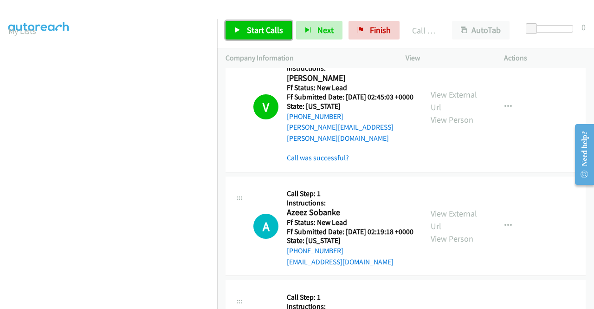
click at [275, 31] on span "Start Calls" at bounding box center [265, 30] width 36 height 11
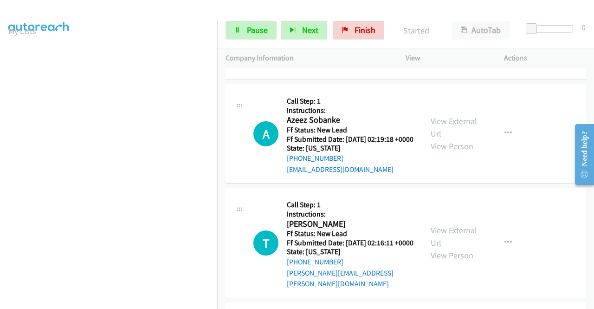
scroll to position [964, 0]
click at [325, 69] on link "Call was successful?" at bounding box center [318, 64] width 62 height 9
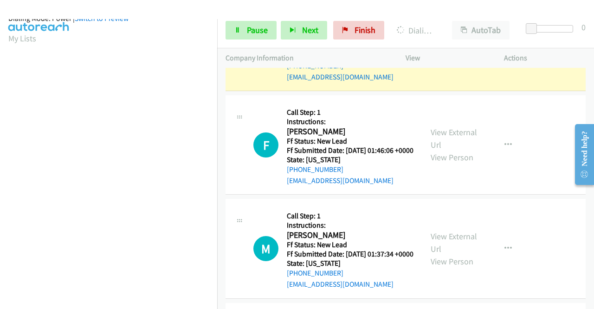
scroll to position [212, 0]
click at [232, 32] on link "Pause" at bounding box center [251, 30] width 51 height 19
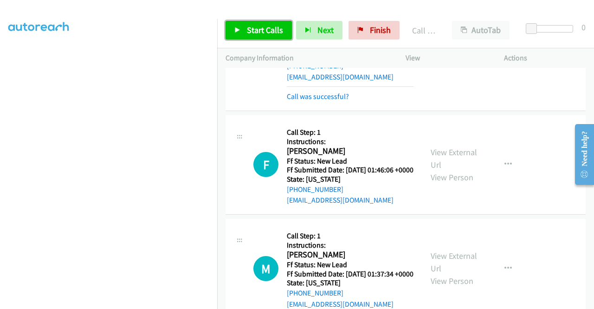
click at [260, 32] on span "Start Calls" at bounding box center [265, 30] width 36 height 11
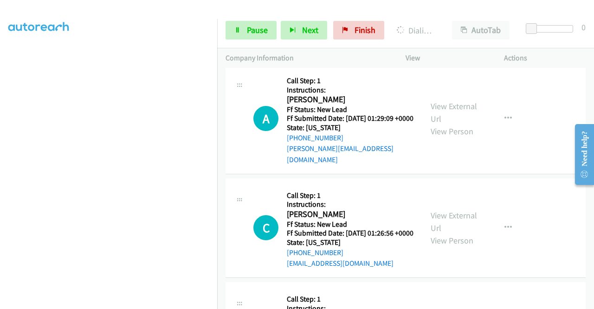
scroll to position [0, 0]
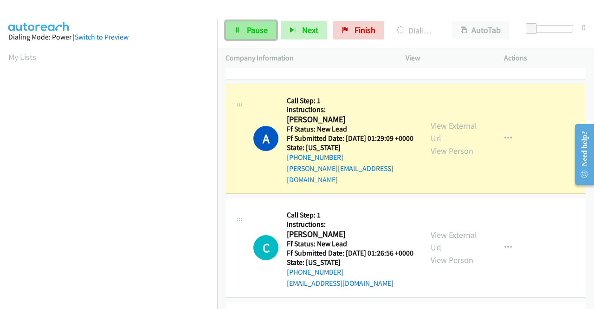
click at [260, 27] on span "Pause" at bounding box center [257, 30] width 21 height 11
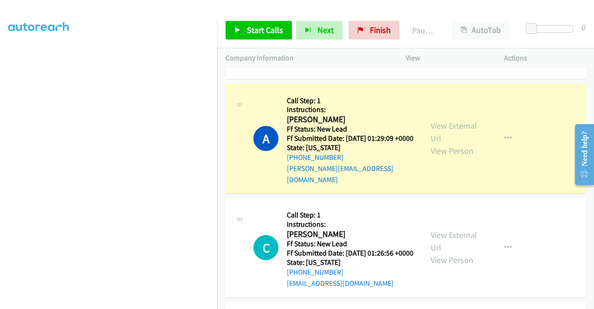
scroll to position [212, 0]
click at [316, 69] on link "Call was successful?" at bounding box center [318, 64] width 62 height 9
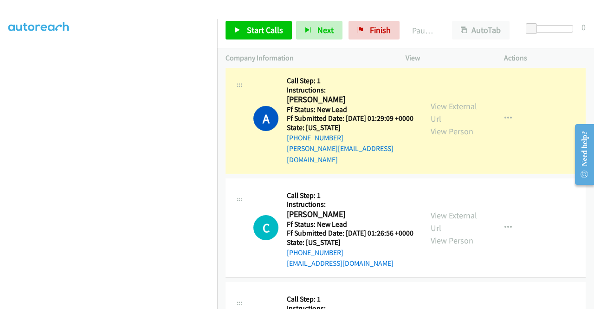
scroll to position [0, 0]
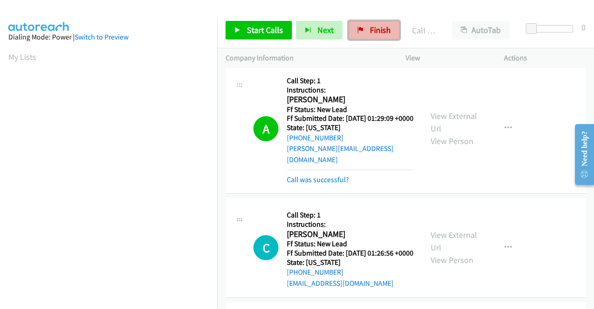
click at [392, 30] on link "Finish" at bounding box center [373, 30] width 51 height 19
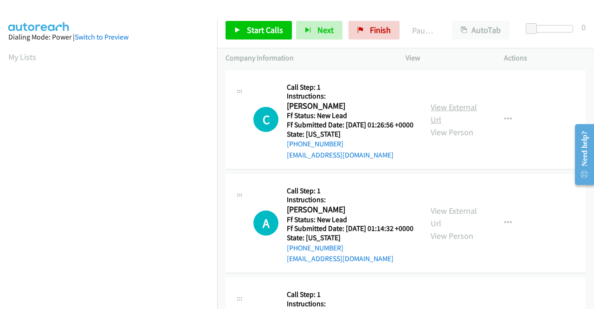
click at [455, 112] on link "View External Url" at bounding box center [454, 113] width 46 height 23
click at [443, 225] on link "View External Url" at bounding box center [454, 216] width 46 height 23
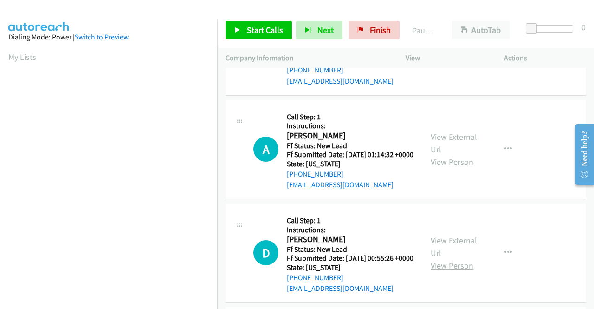
scroll to position [93, 0]
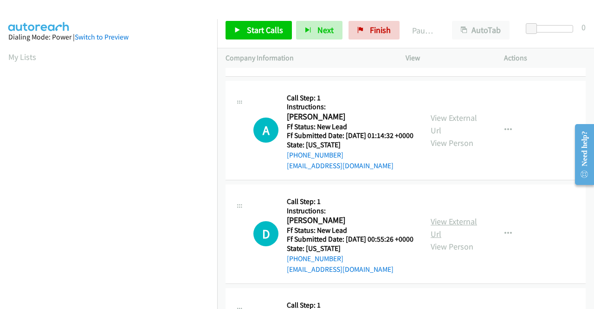
click at [452, 239] on link "View External Url" at bounding box center [454, 227] width 46 height 23
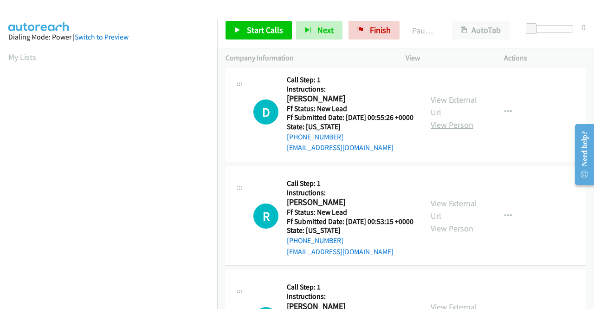
scroll to position [232, 0]
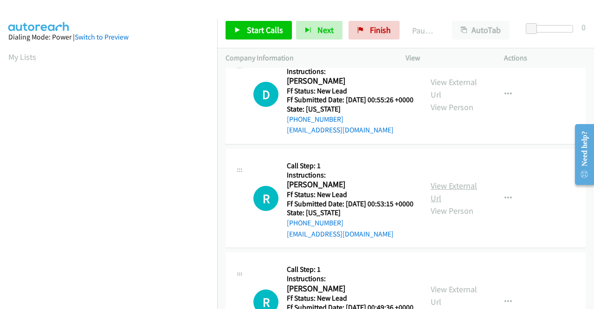
click at [456, 203] on link "View External Url" at bounding box center [454, 191] width 46 height 23
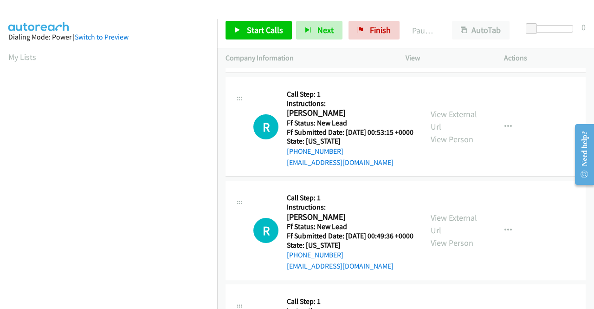
scroll to position [325, 0]
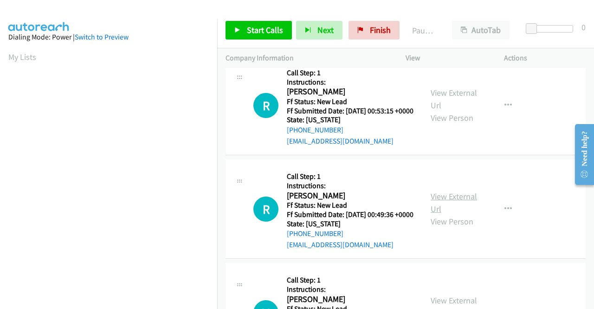
click at [461, 214] on link "View External Url" at bounding box center [454, 202] width 46 height 23
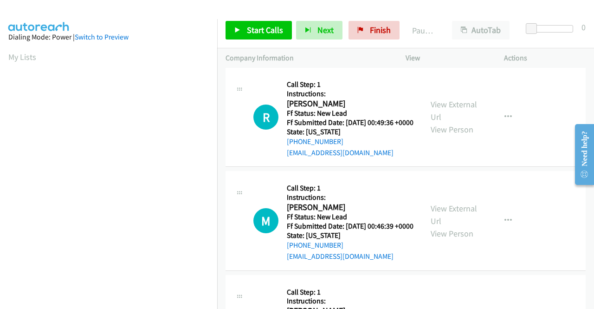
scroll to position [418, 0]
click at [453, 225] on link "View External Url" at bounding box center [454, 213] width 46 height 23
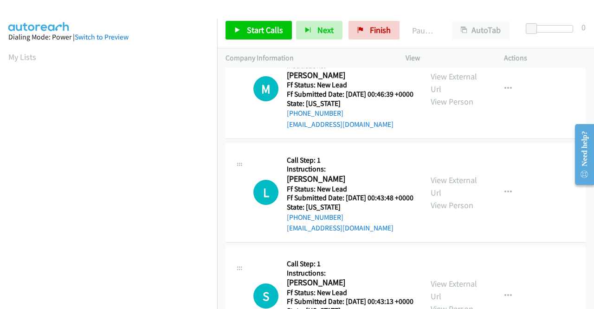
scroll to position [557, 0]
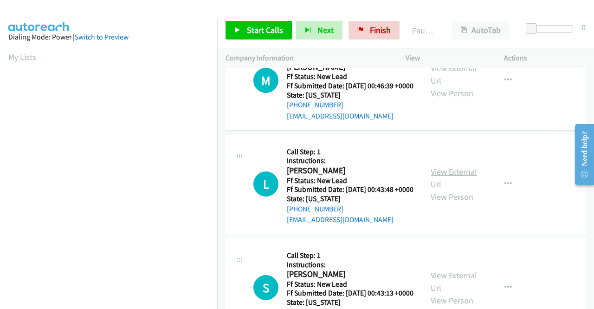
click at [448, 189] on link "View External Url" at bounding box center [454, 177] width 46 height 23
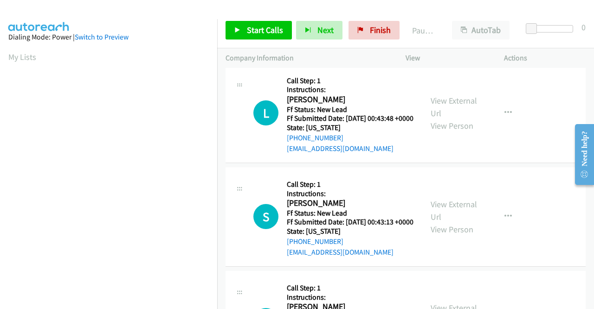
scroll to position [650, 0]
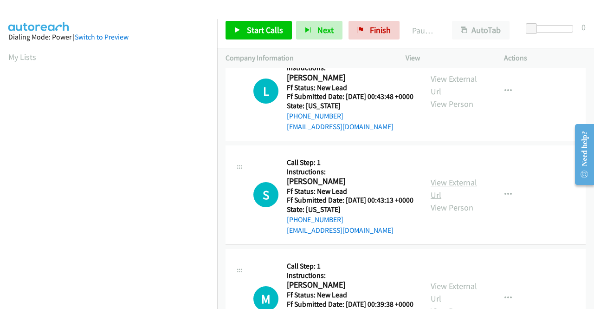
click at [459, 200] on link "View External Url" at bounding box center [454, 188] width 46 height 23
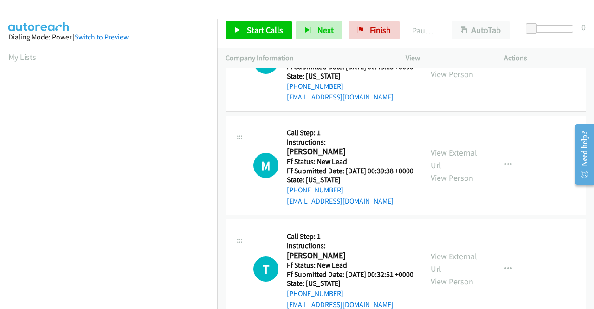
scroll to position [789, 0]
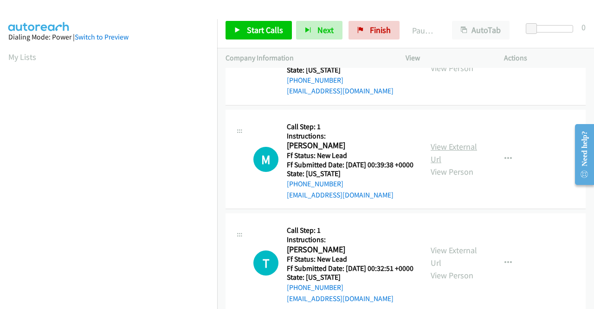
click at [467, 164] on link "View External Url" at bounding box center [454, 152] width 46 height 23
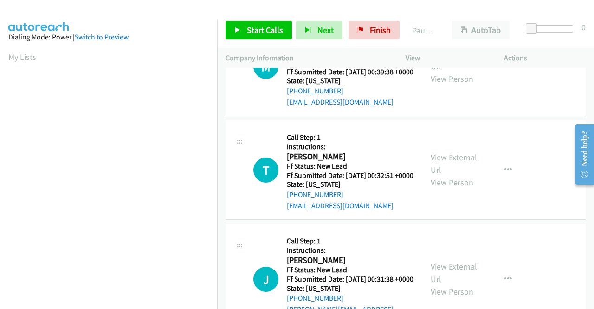
click at [436, 188] on div "View External Url View Person" at bounding box center [455, 170] width 48 height 38
click at [436, 175] on link "View External Url" at bounding box center [454, 163] width 46 height 23
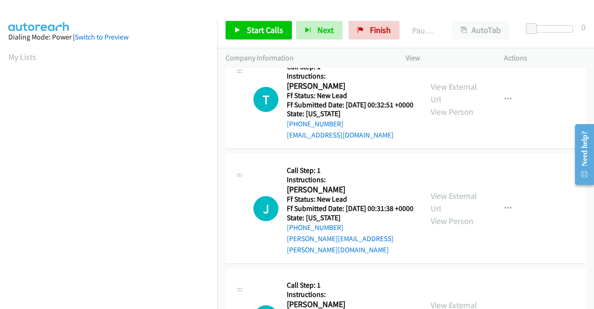
scroll to position [974, 0]
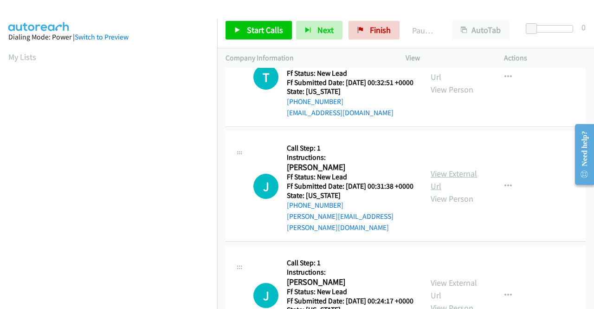
click at [456, 191] on link "View External Url" at bounding box center [454, 179] width 46 height 23
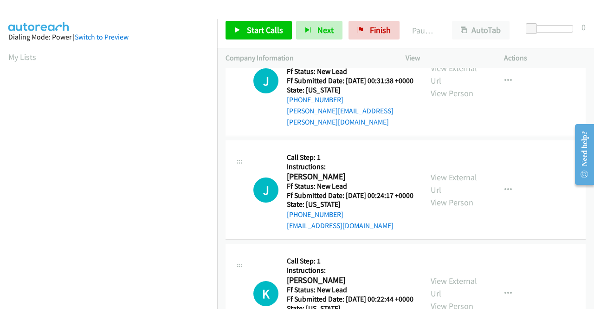
scroll to position [1114, 0]
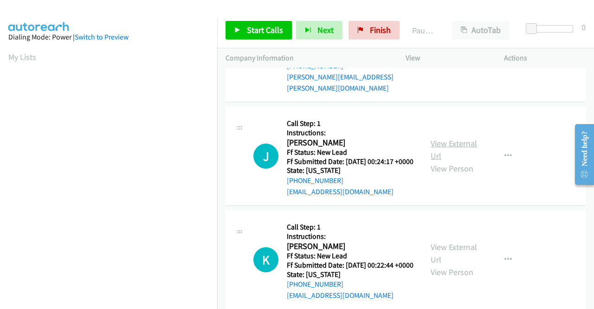
click at [441, 161] on link "View External Url" at bounding box center [454, 149] width 46 height 23
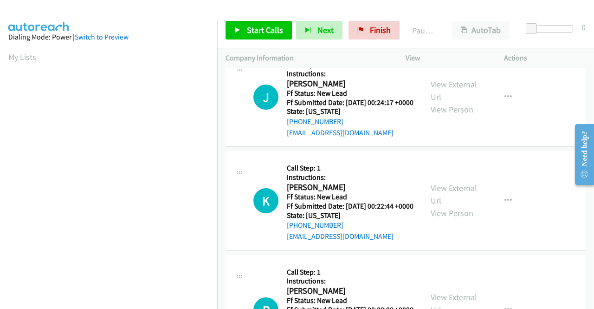
scroll to position [1206, 0]
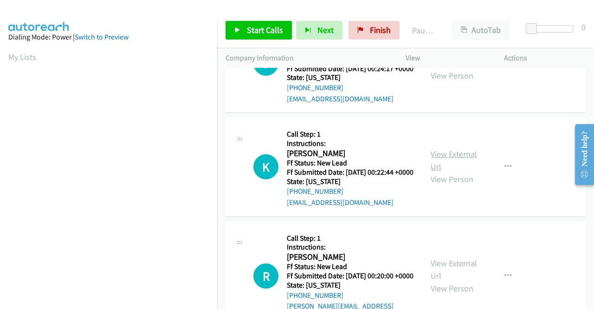
click at [451, 172] on link "View External Url" at bounding box center [454, 159] width 46 height 23
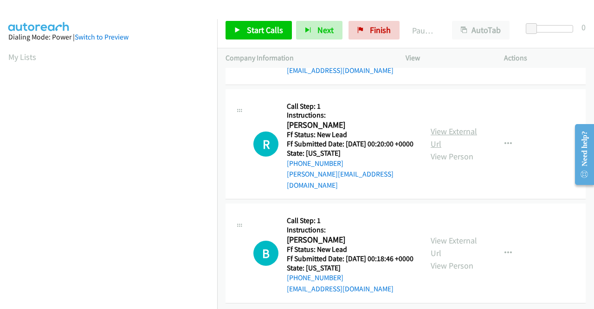
scroll to position [1346, 0]
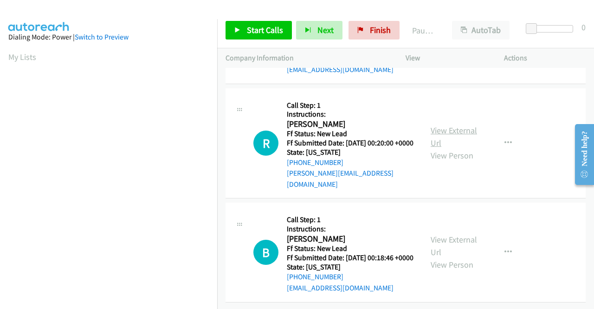
click at [454, 148] on link "View External Url" at bounding box center [454, 136] width 46 height 23
click at [434, 234] on link "View External Url" at bounding box center [454, 245] width 46 height 23
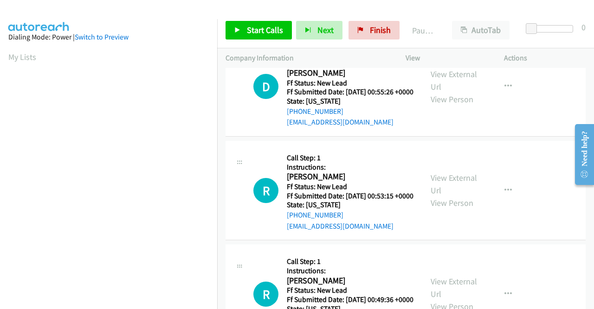
scroll to position [0, 0]
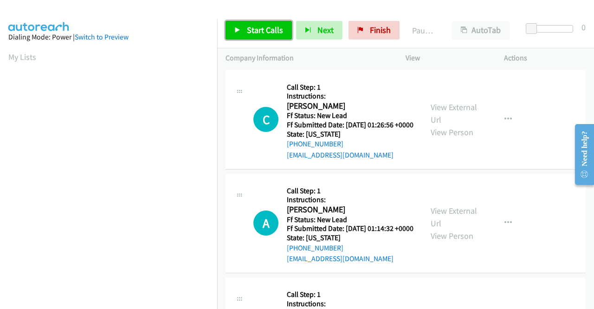
click at [265, 30] on span "Start Calls" at bounding box center [265, 30] width 36 height 11
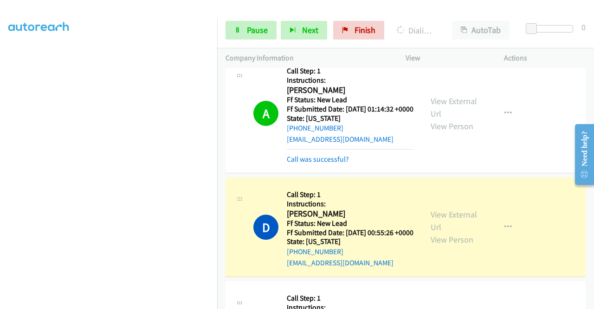
scroll to position [165, 0]
click at [256, 35] on span "Pause" at bounding box center [257, 30] width 21 height 11
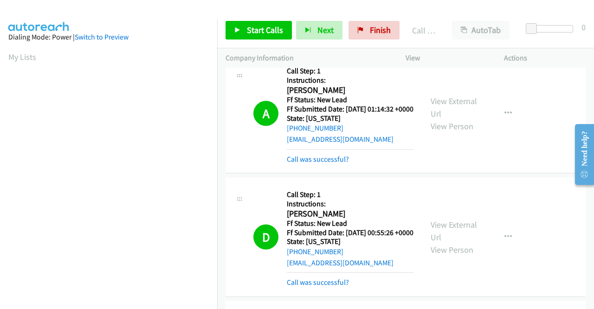
scroll to position [278, 0]
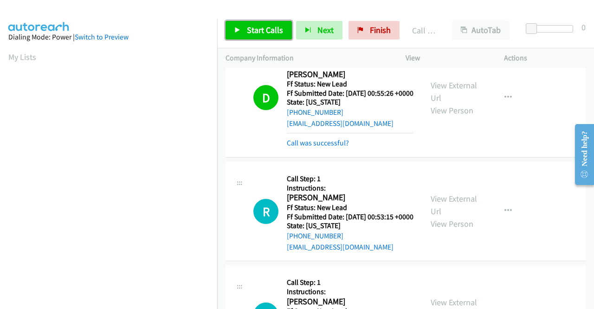
click at [271, 32] on span "Start Calls" at bounding box center [265, 30] width 36 height 11
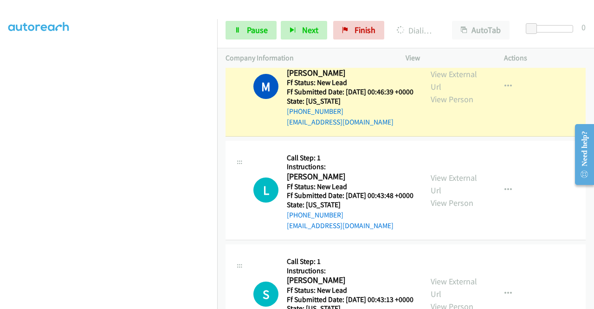
scroll to position [0, 0]
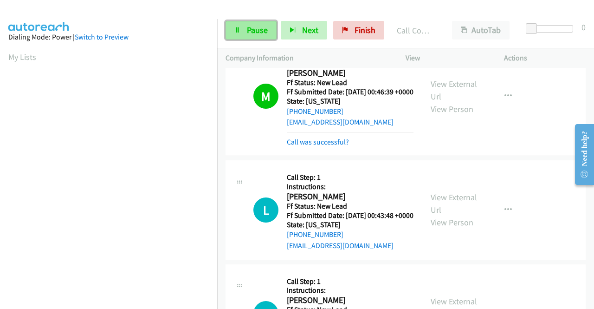
click at [240, 27] on icon at bounding box center [237, 30] width 6 height 6
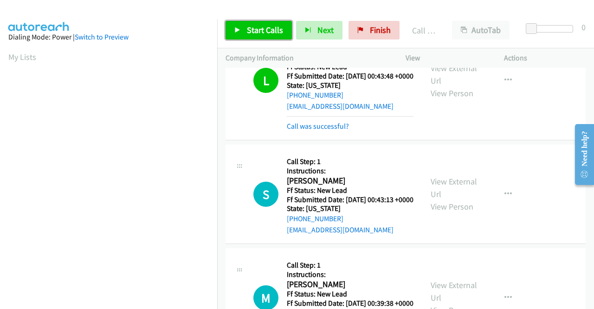
click at [267, 28] on span "Start Calls" at bounding box center [265, 30] width 36 height 11
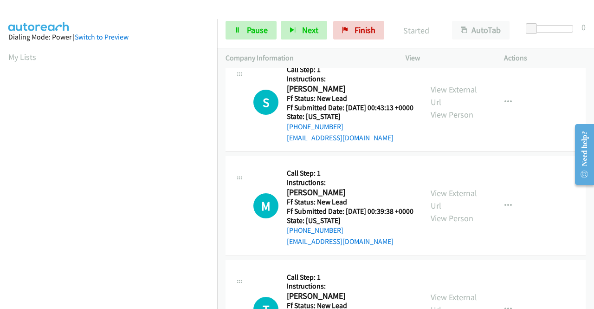
scroll to position [882, 0]
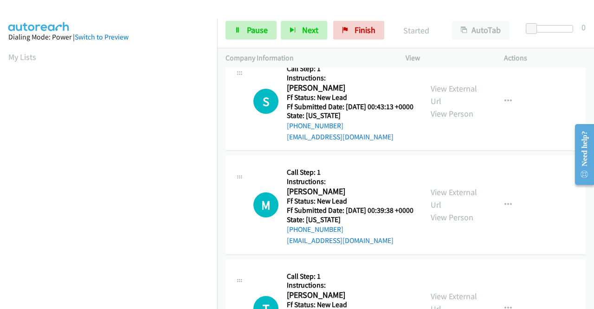
click at [342, 38] on link "Call was successful?" at bounding box center [318, 33] width 62 height 9
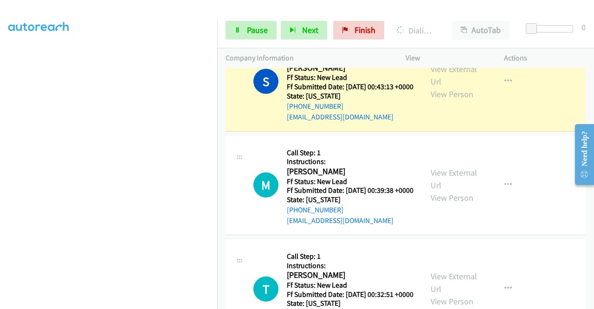
scroll to position [928, 0]
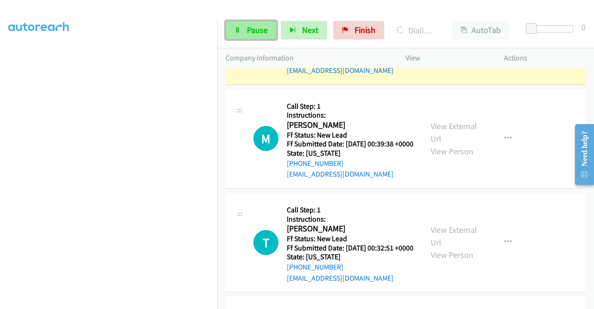
click at [267, 28] on span "Pause" at bounding box center [257, 30] width 21 height 11
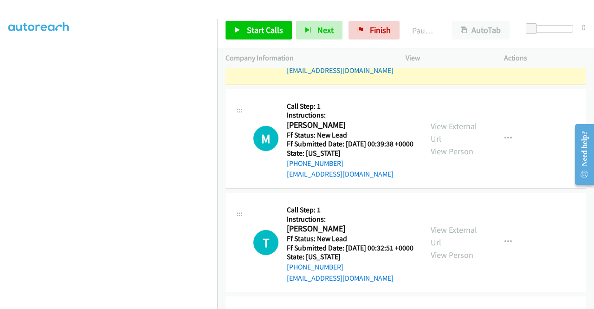
scroll to position [26, 0]
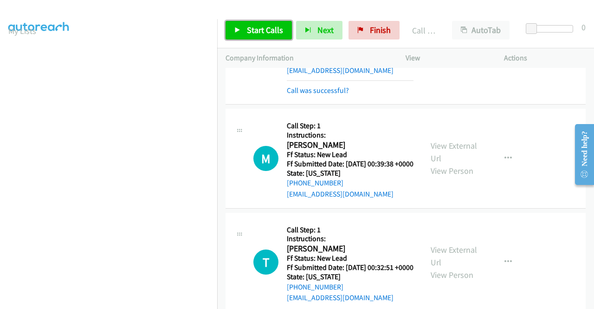
click at [284, 32] on link "Start Calls" at bounding box center [259, 30] width 66 height 19
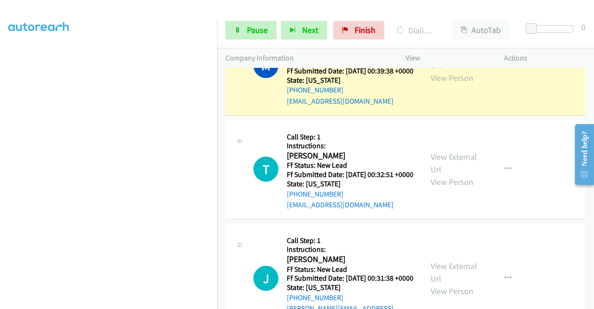
scroll to position [0, 0]
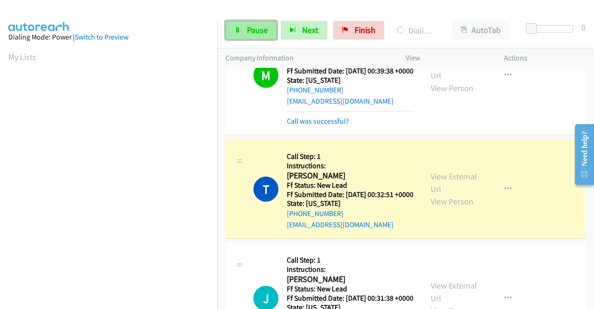
click at [256, 26] on span "Pause" at bounding box center [257, 30] width 21 height 11
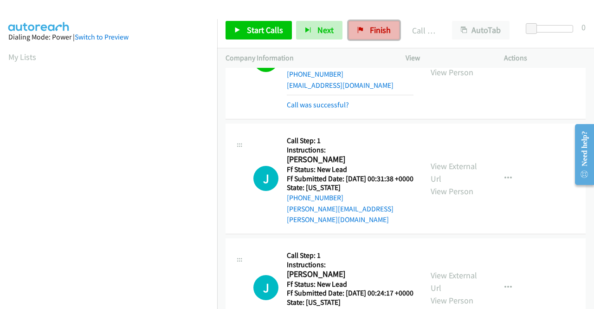
click at [374, 28] on span "Finish" at bounding box center [380, 30] width 21 height 11
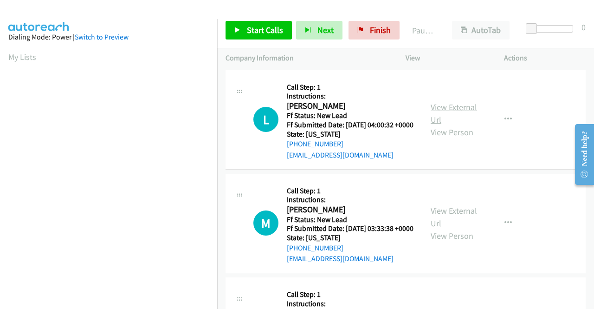
click at [464, 109] on link "View External Url" at bounding box center [454, 113] width 46 height 23
click at [443, 221] on link "View External Url" at bounding box center [454, 216] width 46 height 23
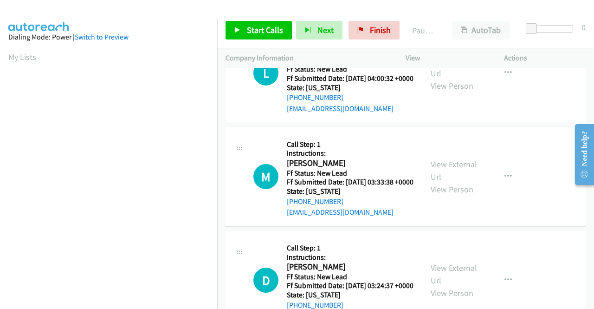
scroll to position [93, 0]
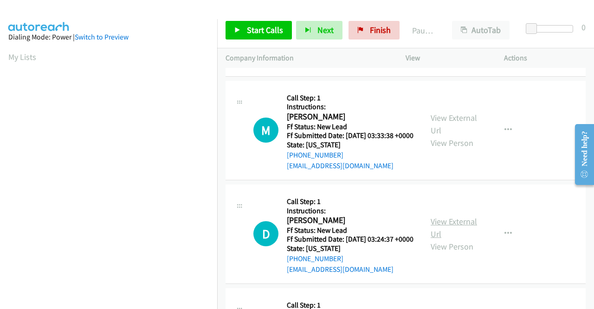
click at [437, 239] on link "View External Url" at bounding box center [454, 227] width 46 height 23
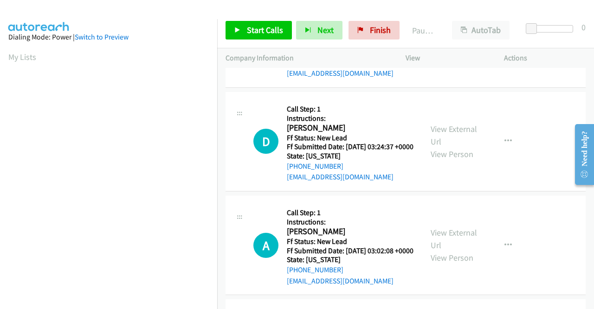
scroll to position [186, 0]
click at [451, 250] on link "View External Url" at bounding box center [454, 237] width 46 height 23
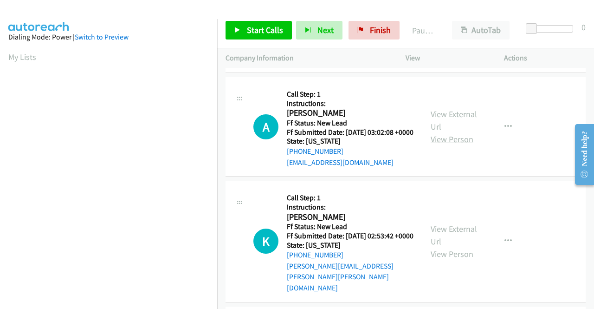
scroll to position [325, 0]
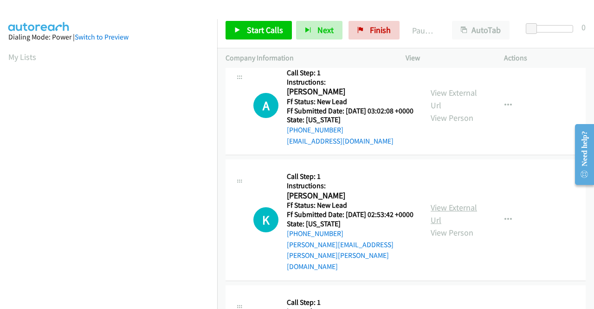
click at [445, 225] on link "View External Url" at bounding box center [454, 213] width 46 height 23
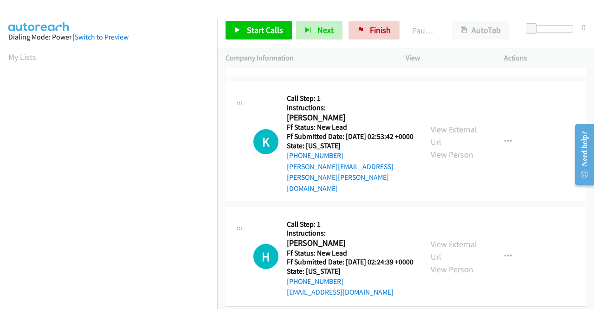
scroll to position [418, 0]
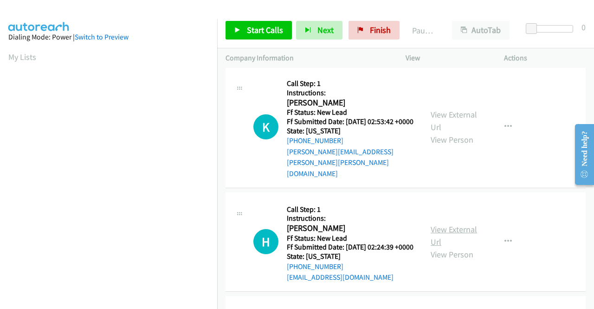
click at [449, 247] on link "View External Url" at bounding box center [454, 235] width 46 height 23
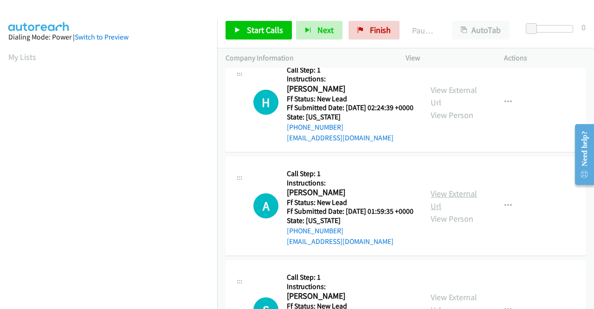
click at [446, 211] on link "View External Url" at bounding box center [454, 199] width 46 height 23
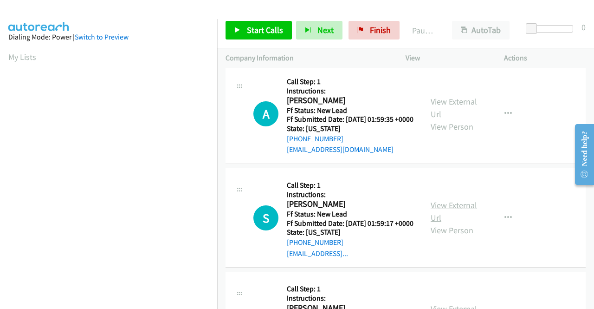
scroll to position [650, 0]
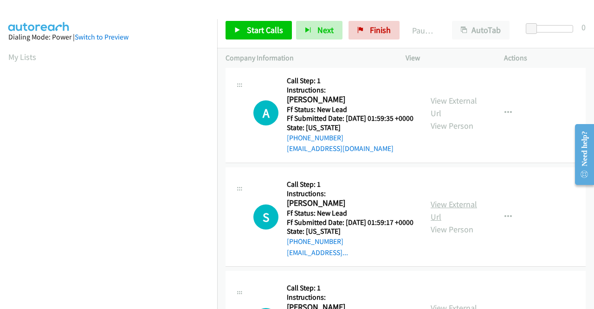
click at [449, 222] on link "View External Url" at bounding box center [454, 210] width 46 height 23
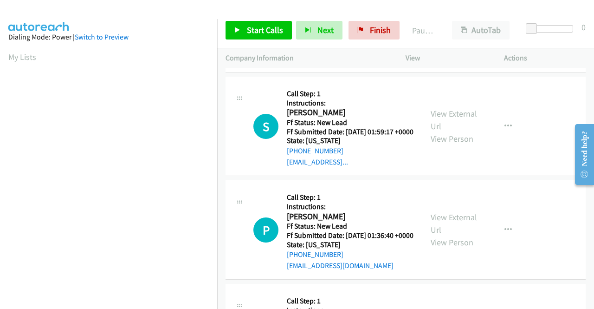
scroll to position [742, 0]
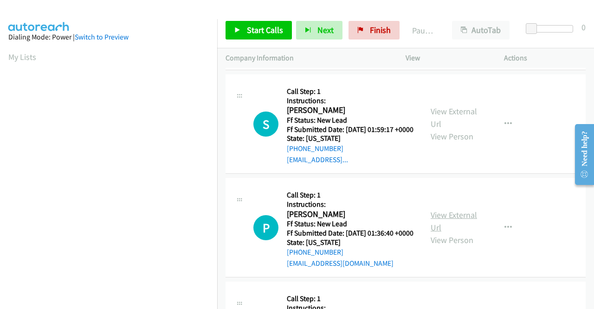
click at [445, 232] on link "View External Url" at bounding box center [454, 220] width 46 height 23
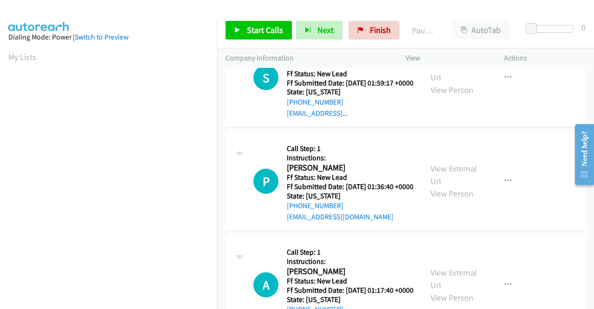
scroll to position [835, 0]
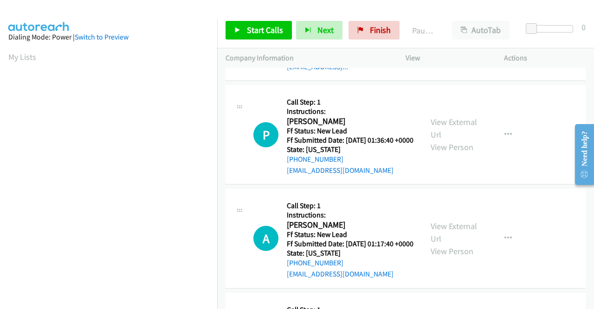
click at [444, 257] on div "View External Url View Person" at bounding box center [455, 238] width 48 height 38
click at [447, 244] on link "View External Url" at bounding box center [454, 231] width 46 height 23
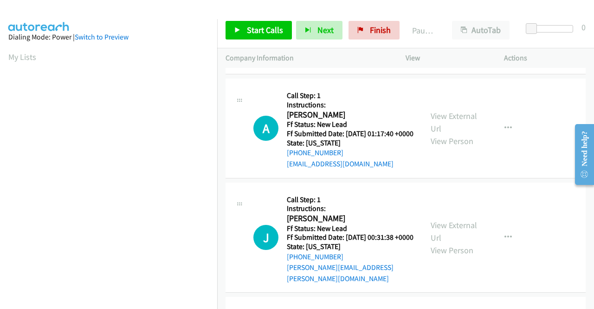
scroll to position [974, 0]
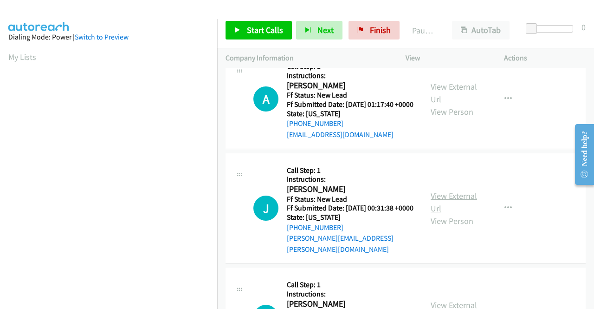
click at [455, 213] on link "View External Url" at bounding box center [454, 201] width 46 height 23
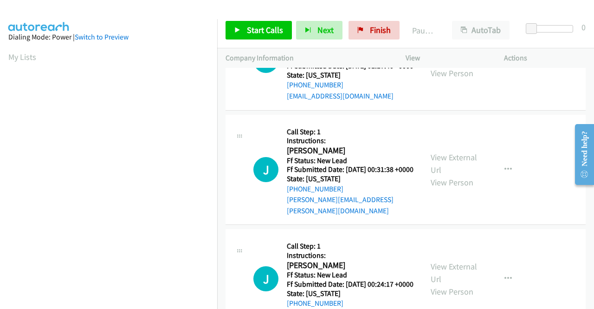
scroll to position [1160, 0]
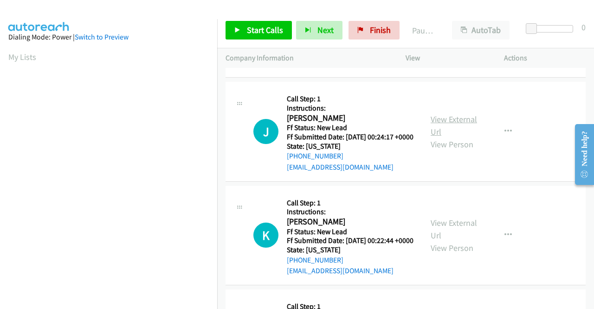
click at [461, 137] on link "View External Url" at bounding box center [454, 125] width 46 height 23
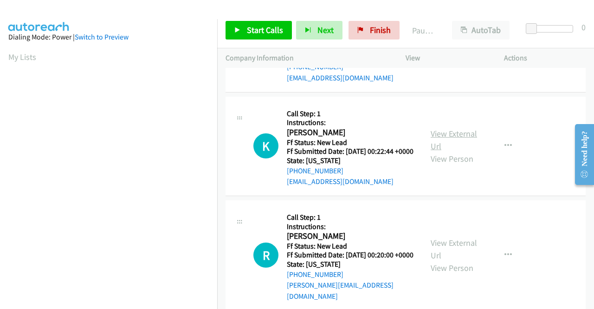
scroll to position [1253, 0]
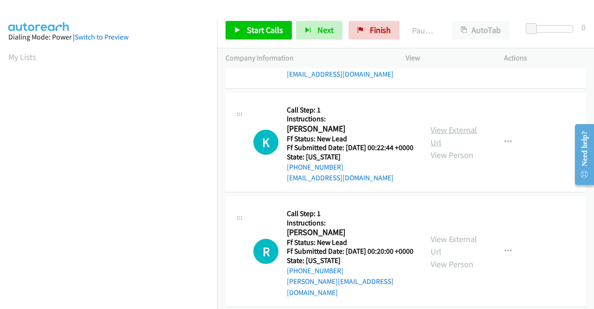
click at [453, 148] on link "View External Url" at bounding box center [454, 135] width 46 height 23
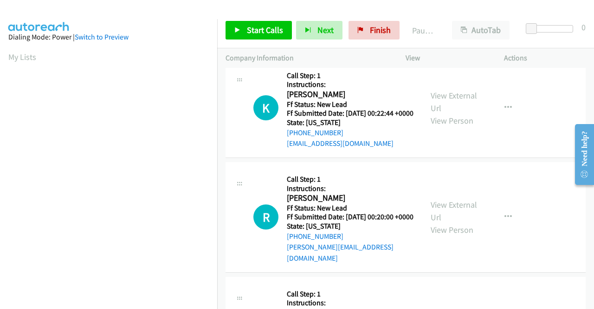
scroll to position [1346, 0]
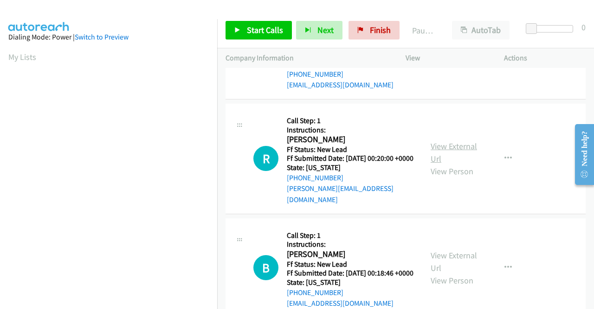
click at [449, 164] on link "View External Url" at bounding box center [454, 152] width 46 height 23
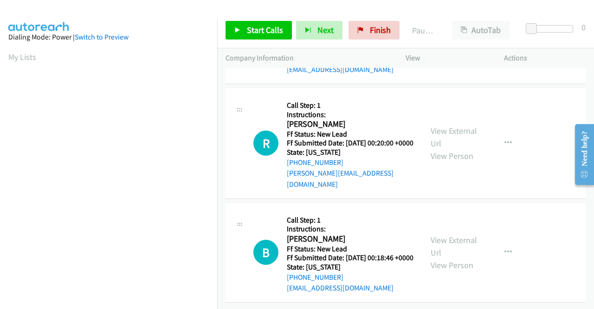
scroll to position [1459, 0]
click at [448, 234] on link "View External Url" at bounding box center [454, 245] width 46 height 23
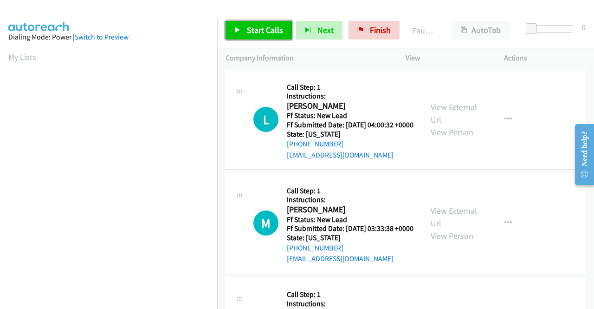
click at [245, 22] on link "Start Calls" at bounding box center [259, 30] width 66 height 19
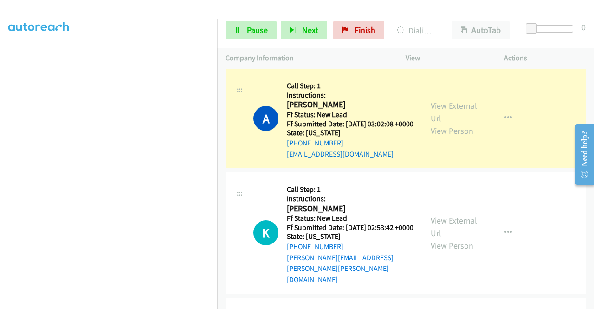
scroll to position [418, 0]
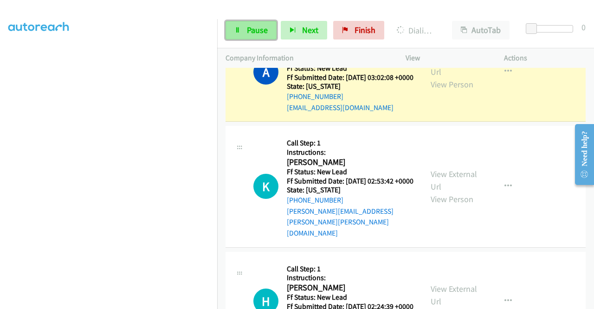
click at [266, 29] on span "Pause" at bounding box center [257, 30] width 21 height 11
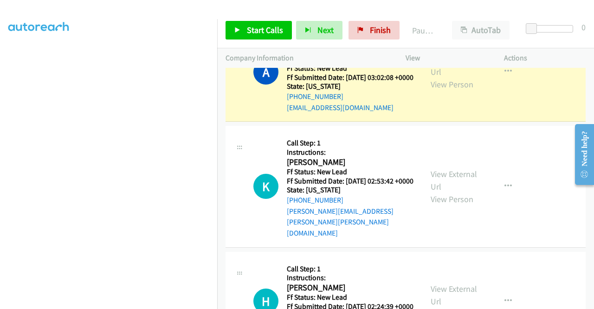
scroll to position [72, 0]
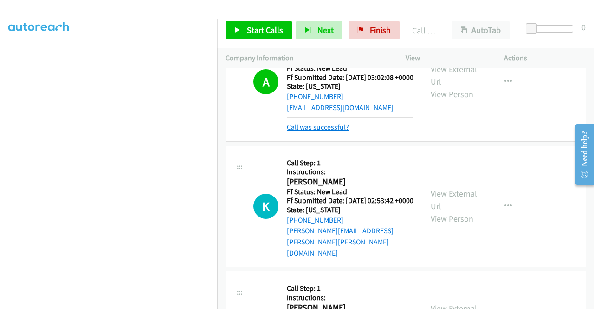
click at [341, 131] on link "Call was successful?" at bounding box center [318, 127] width 62 height 9
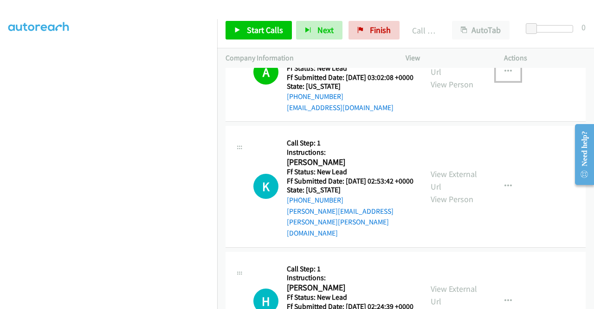
click at [504, 81] on button "button" at bounding box center [508, 71] width 25 height 19
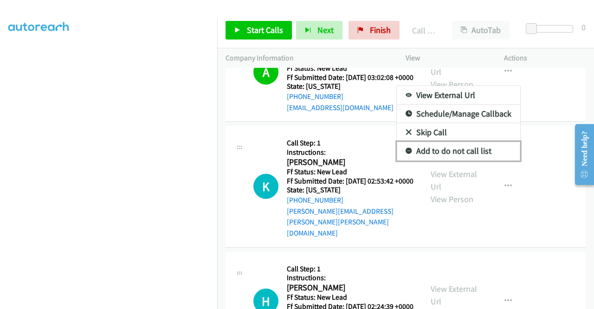
click at [467, 160] on link "Add to do not call list" at bounding box center [458, 151] width 123 height 19
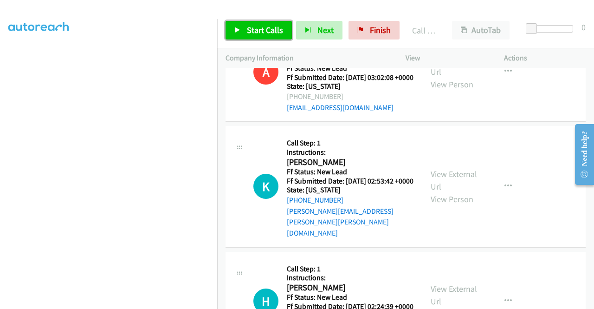
click at [280, 33] on span "Start Calls" at bounding box center [265, 30] width 36 height 11
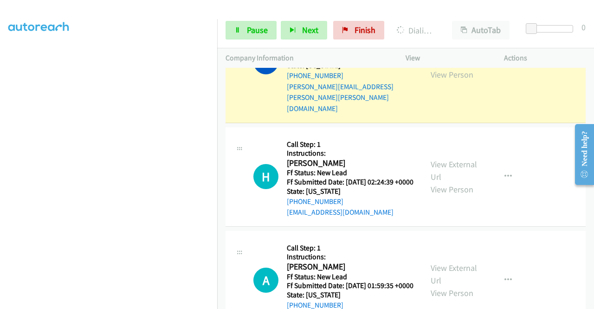
scroll to position [557, 0]
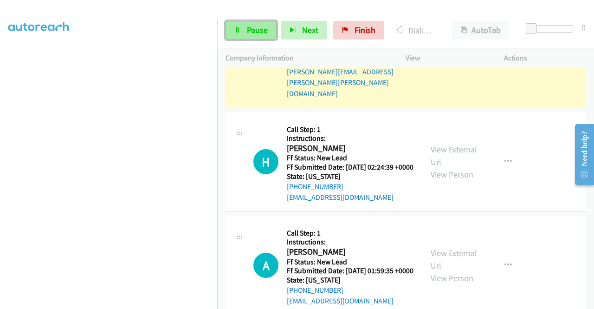
click at [263, 30] on span "Pause" at bounding box center [257, 30] width 21 height 11
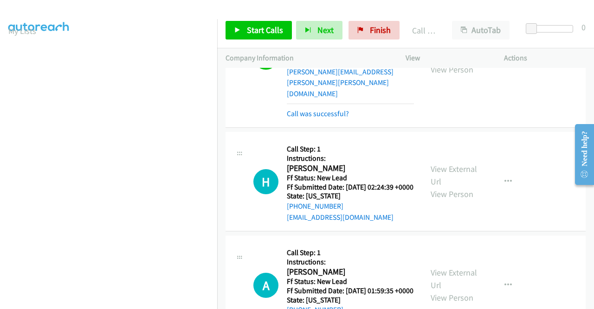
scroll to position [567, 0]
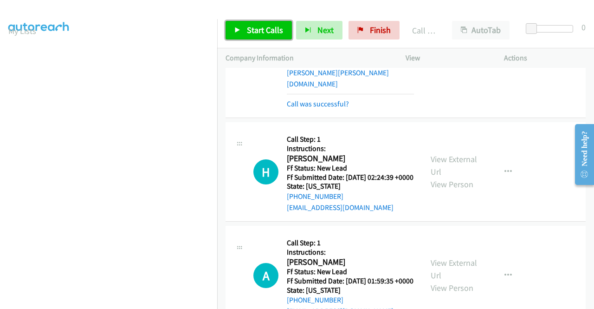
click at [277, 35] on link "Start Calls" at bounding box center [259, 30] width 66 height 19
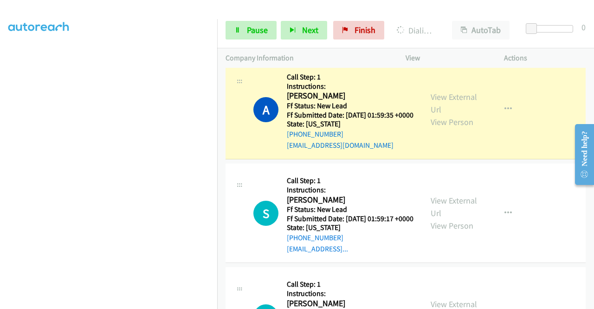
scroll to position [186, 0]
click at [239, 36] on link "Pause" at bounding box center [251, 30] width 51 height 19
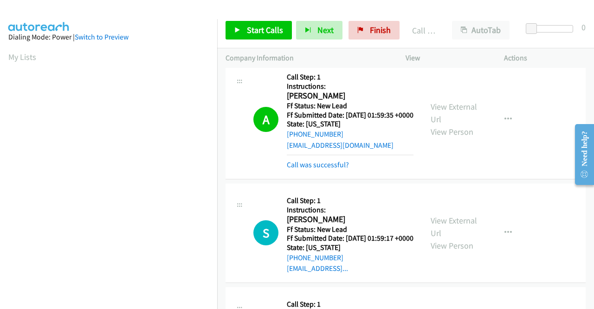
scroll to position [212, 0]
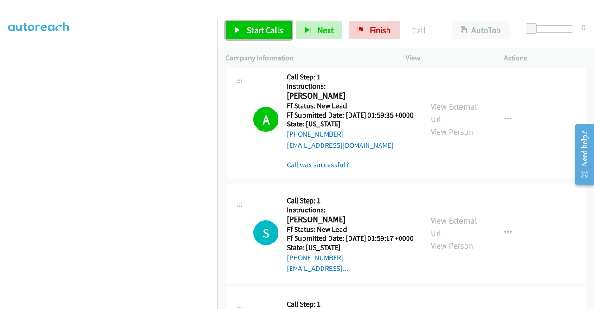
click at [247, 30] on span "Start Calls" at bounding box center [265, 30] width 36 height 11
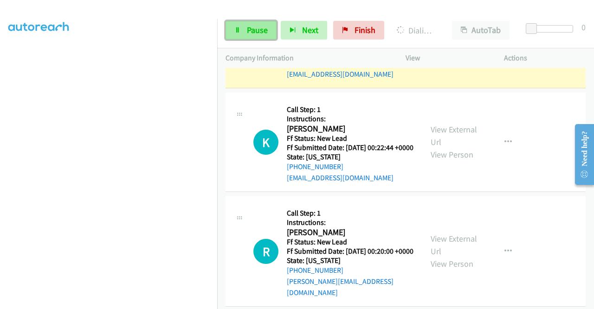
click at [237, 34] on link "Pause" at bounding box center [251, 30] width 51 height 19
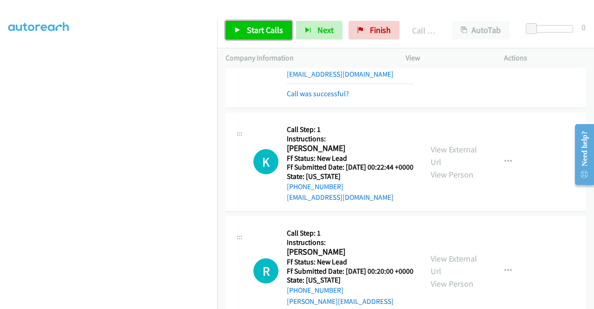
click at [278, 26] on span "Start Calls" at bounding box center [265, 30] width 36 height 11
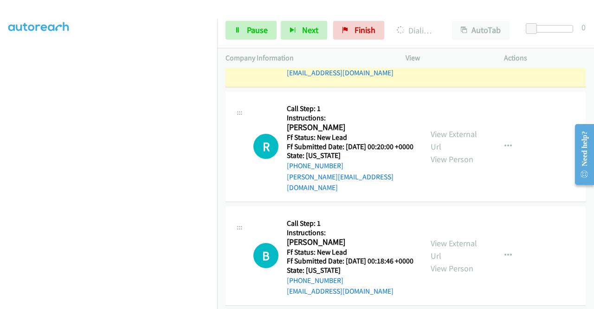
scroll to position [1570, 0]
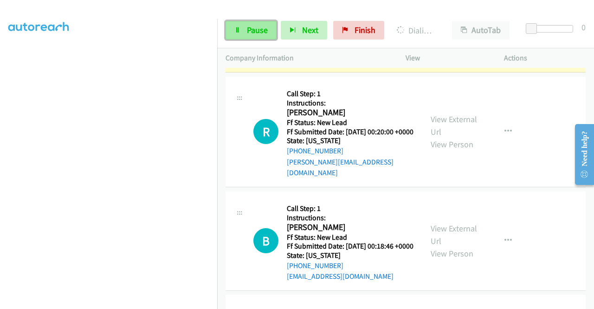
click at [250, 29] on span "Pause" at bounding box center [257, 30] width 21 height 11
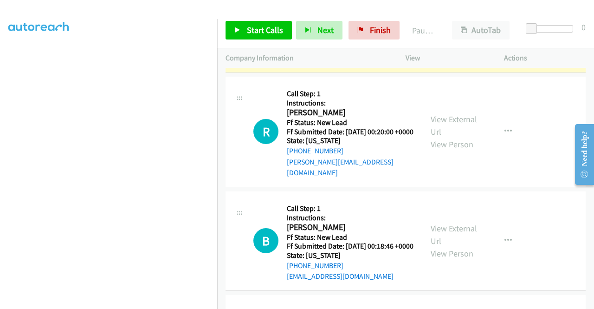
scroll to position [0, 0]
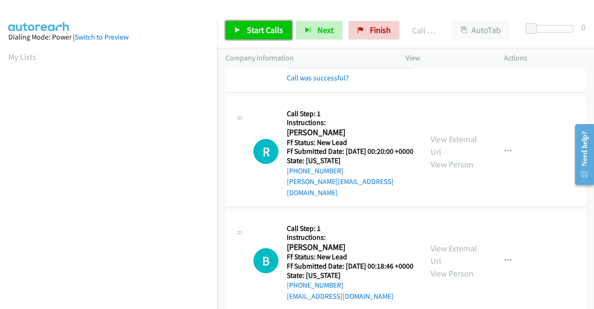
click at [258, 30] on span "Start Calls" at bounding box center [265, 30] width 36 height 11
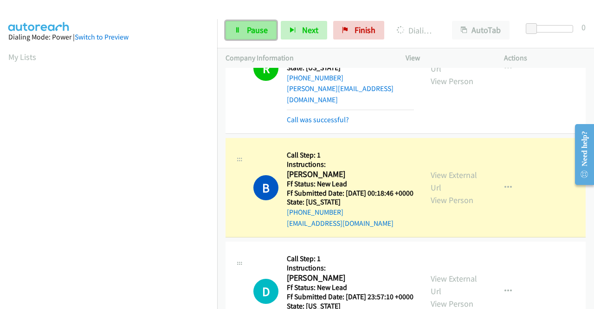
click at [259, 28] on span "Pause" at bounding box center [257, 30] width 21 height 11
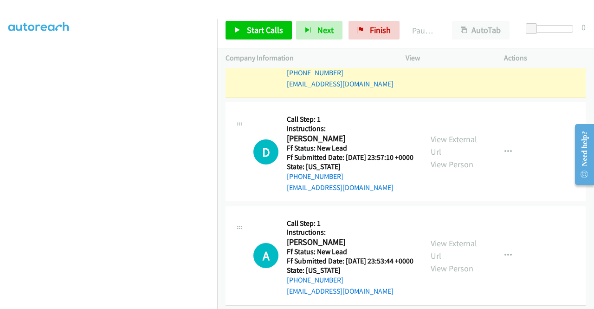
scroll to position [192, 0]
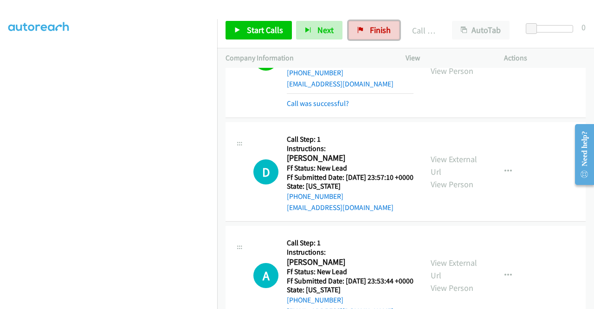
drag, startPoint x: 360, startPoint y: 28, endPoint x: 332, endPoint y: 48, distance: 34.6
click at [360, 28] on icon at bounding box center [360, 30] width 6 height 6
